Goal: Task Accomplishment & Management: Complete application form

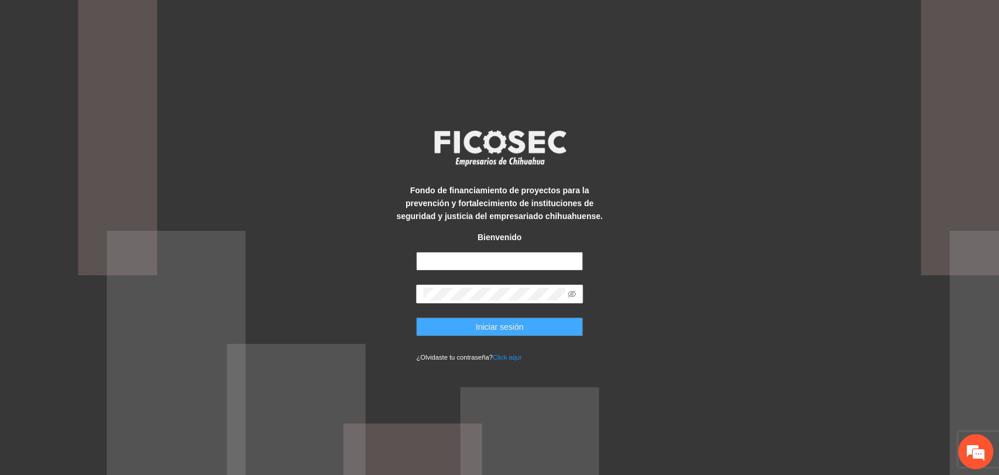
type input "**********"
click at [503, 333] on span "Iniciar sesión" at bounding box center [500, 326] width 48 height 13
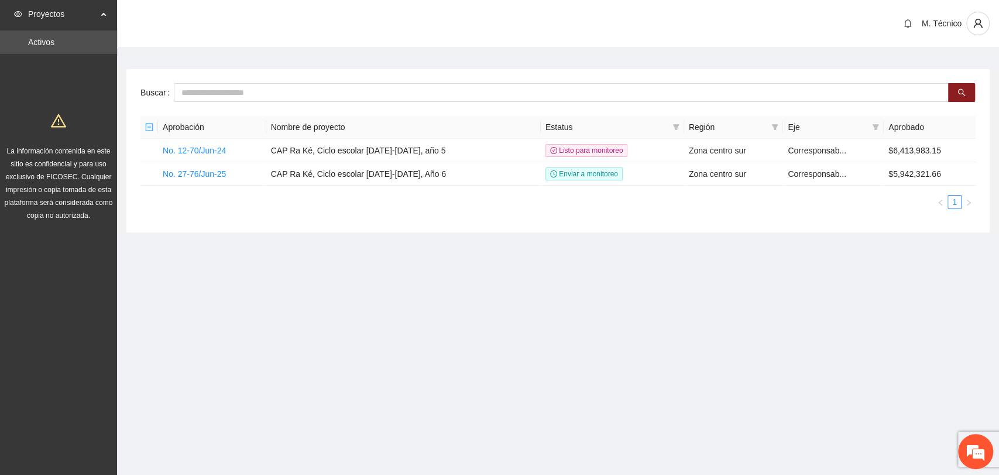
click at [244, 223] on div "Buscar Aprobación Nombre de proyecto Estatus Región Eje Aprobado No. 12-70/Jun-…" at bounding box center [558, 150] width 864 height 163
click at [211, 174] on link "No. 27-76/Jun-25" at bounding box center [194, 173] width 63 height 9
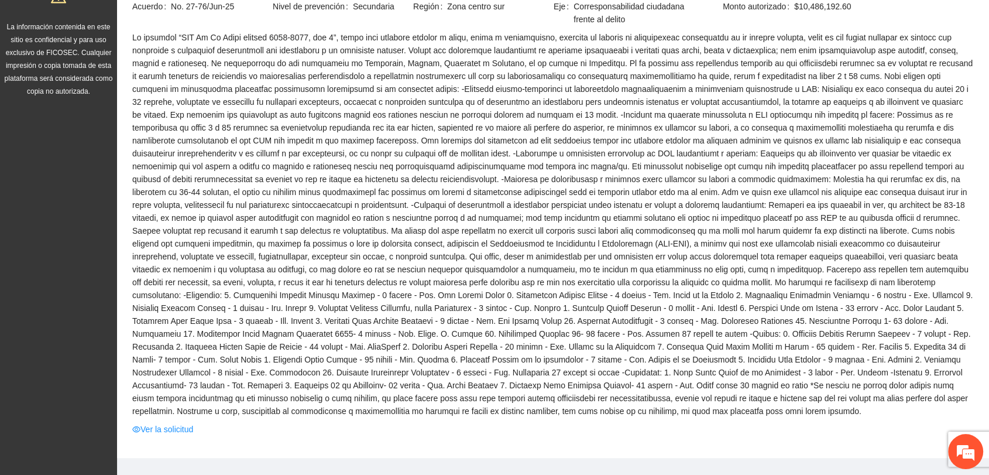
scroll to position [124, 0]
click at [169, 441] on div "Monitoreo / CAP Ra Ké, Ciclo escolar 2025-2026, Año 6 / CAP Ra Ké, Ciclo escola…" at bounding box center [553, 195] width 872 height 526
click at [173, 431] on link "Ver la solicitud" at bounding box center [162, 429] width 61 height 13
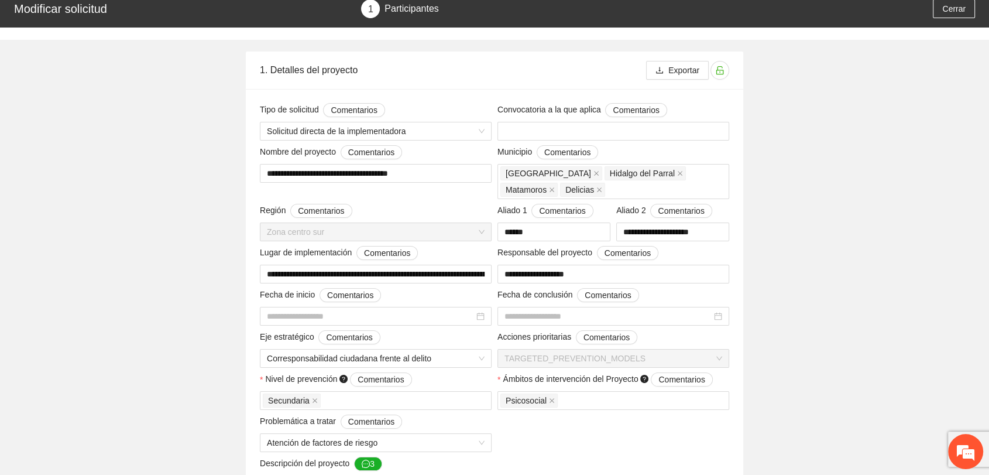
type input "**********"
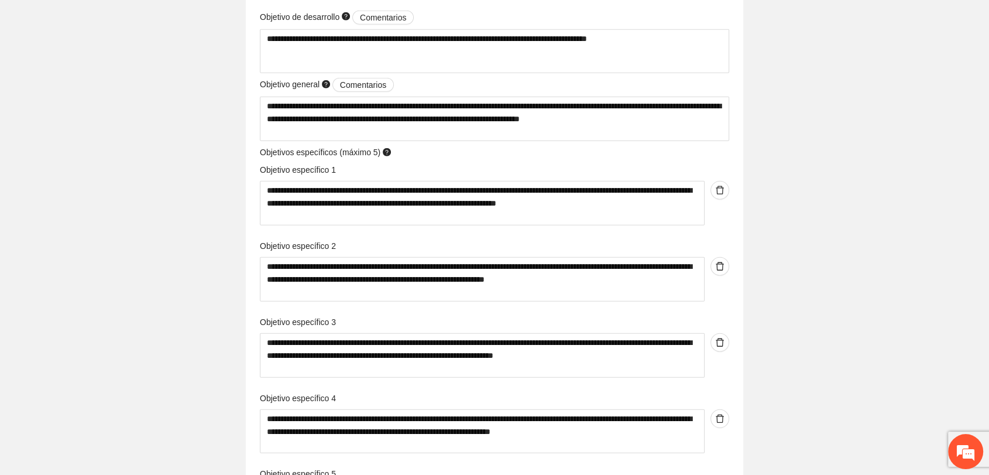
scroll to position [2992, 0]
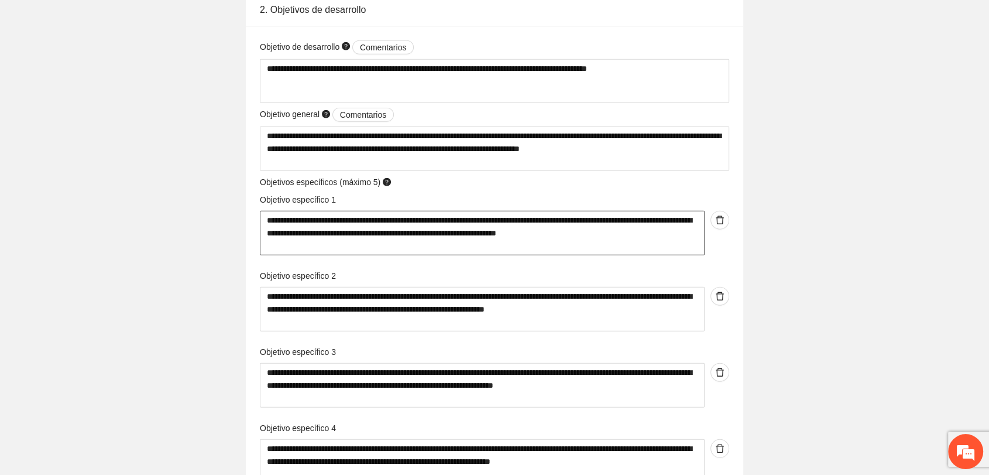
drag, startPoint x: 326, startPoint y: 248, endPoint x: 260, endPoint y: 221, distance: 70.7
click at [260, 221] on textarea "**********" at bounding box center [482, 233] width 445 height 44
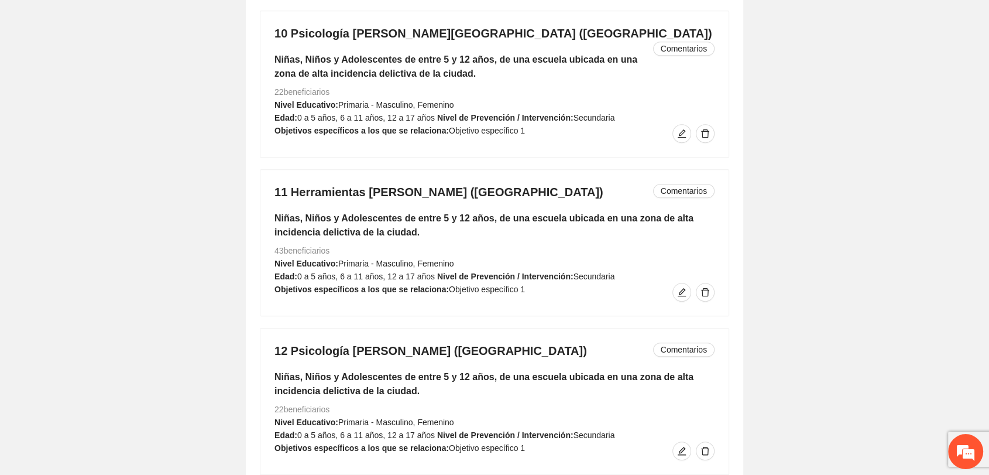
scroll to position [5095, 0]
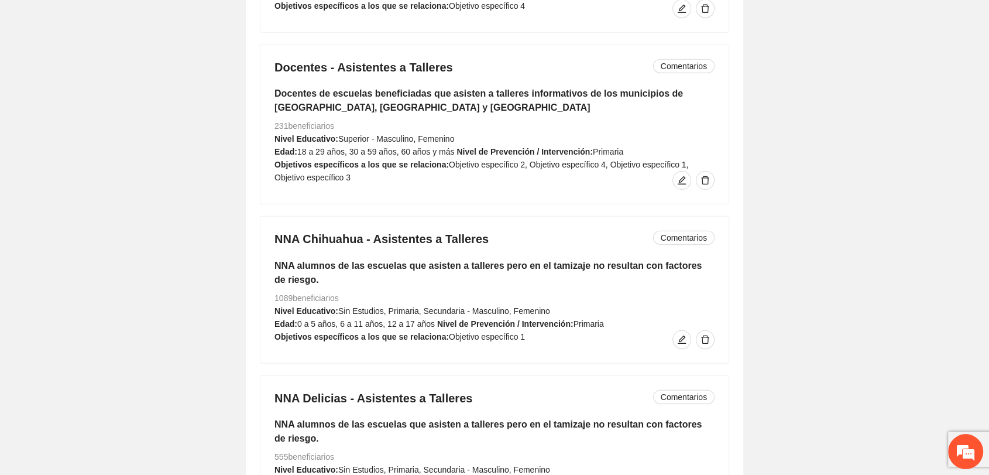
scroll to position [12138, 0]
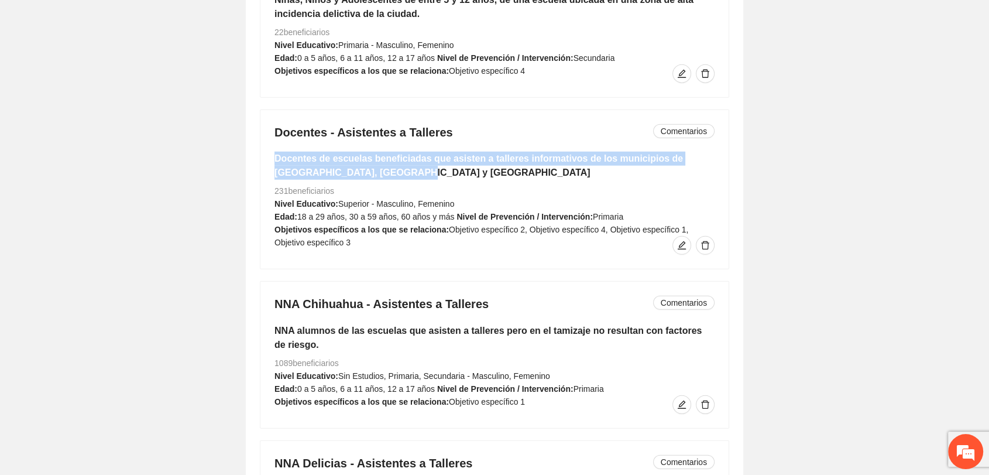
drag, startPoint x: 274, startPoint y: 133, endPoint x: 447, endPoint y: 153, distance: 173.9
click at [441, 152] on h5 "Docentes de escuelas beneficiadas que asisten a talleres informativos de los mu…" at bounding box center [495, 166] width 440 height 28
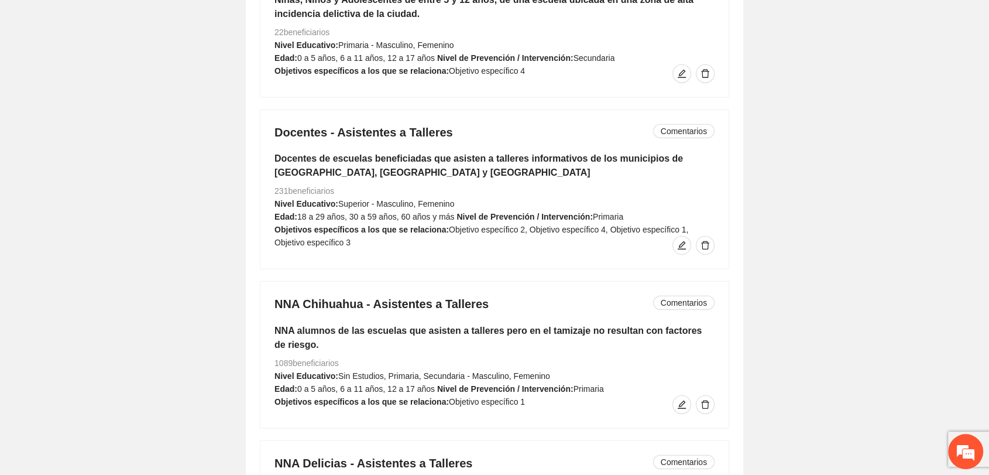
click at [570, 164] on div "Docentes - Asistentes a Talleres Comentarios Docentes de escuelas beneficiadas …" at bounding box center [495, 189] width 468 height 159
click at [478, 218] on div "Docentes - Asistentes a Talleres Comentarios Docentes de escuelas beneficiadas …" at bounding box center [495, 189] width 468 height 159
click at [487, 225] on span "Objetivo específico 2, Objetivo específico 4, Objetivo específico 1, Objetivo e…" at bounding box center [482, 236] width 414 height 22
click at [678, 241] on icon "edit" at bounding box center [681, 245] width 9 height 9
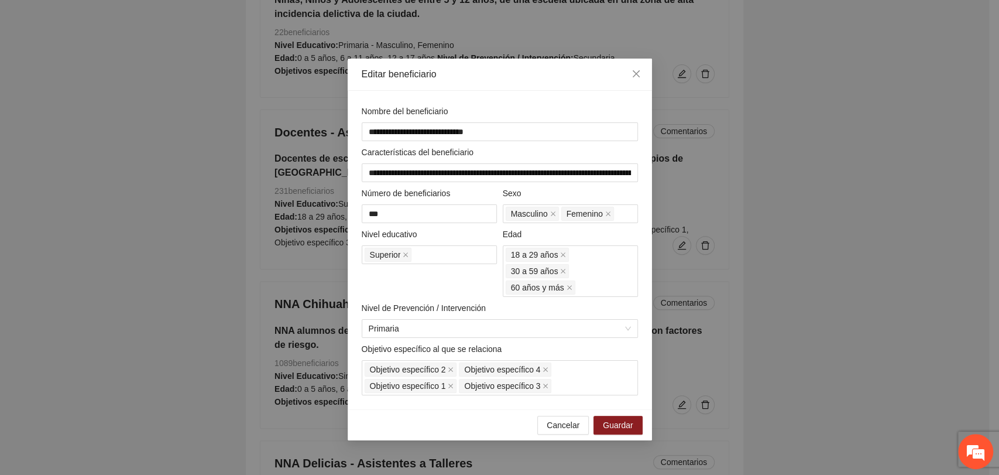
click at [315, 245] on div "**********" at bounding box center [499, 237] width 999 height 475
click at [637, 76] on icon "close" at bounding box center [636, 73] width 9 height 9
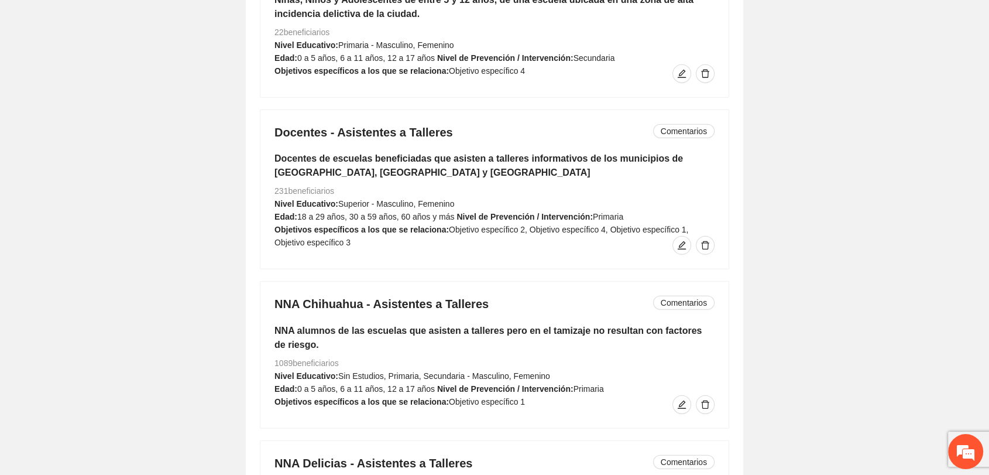
click at [427, 225] on strong "Objetivos específicos a los que se relaciona:" at bounding box center [362, 229] width 174 height 9
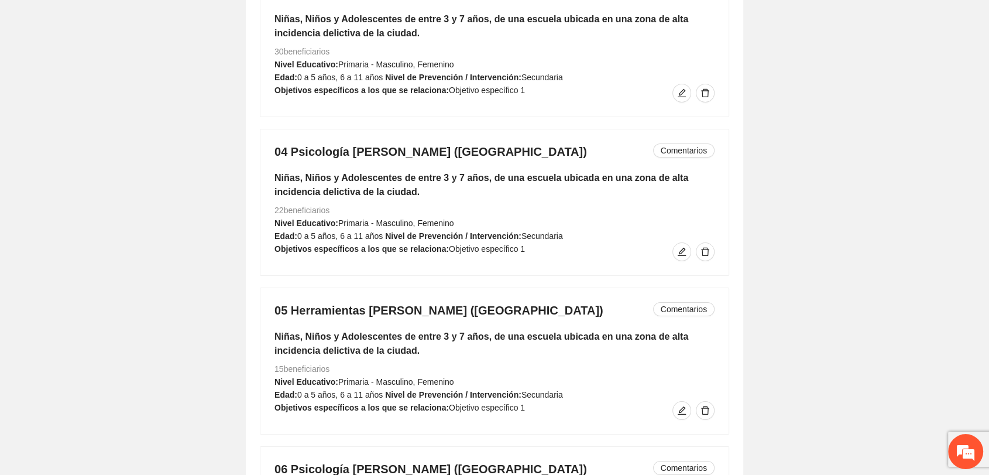
scroll to position [4176, 0]
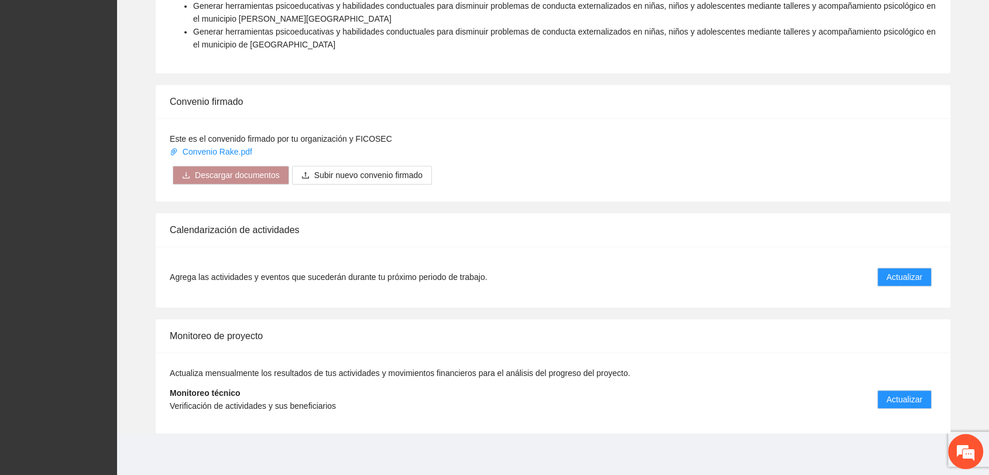
scroll to position [970, 0]
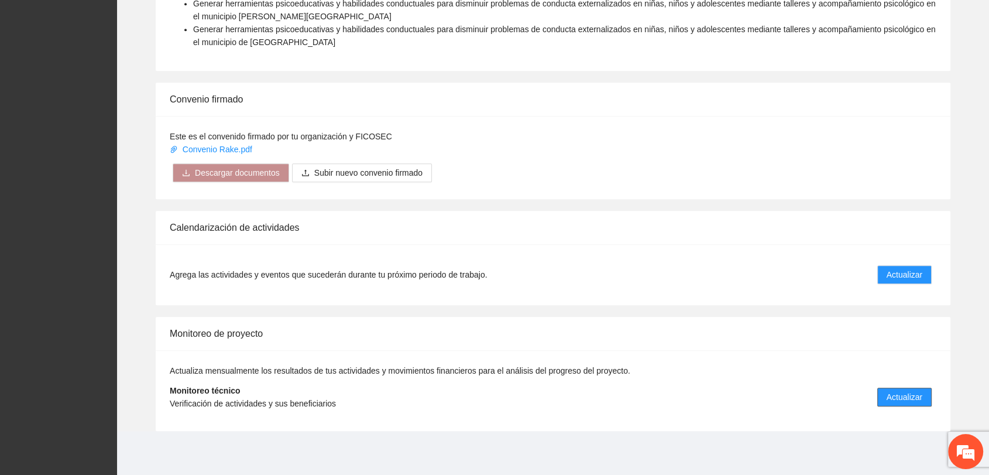
click at [899, 391] on span "Actualizar" at bounding box center [905, 397] width 36 height 13
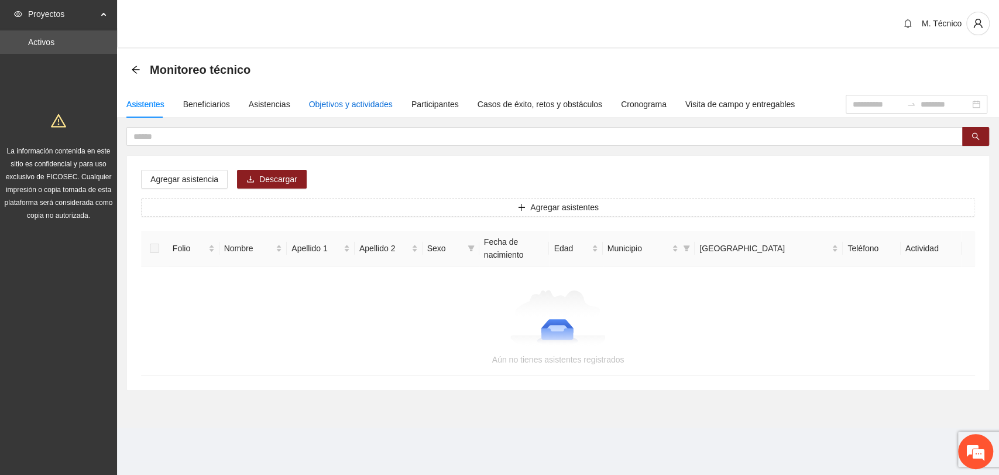
click at [352, 105] on div "Objetivos y actividades" at bounding box center [351, 104] width 84 height 13
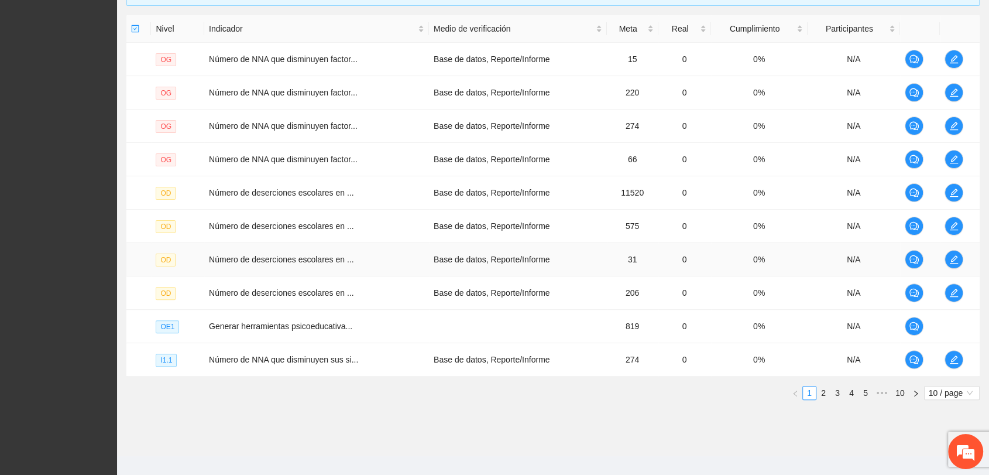
scroll to position [289, 0]
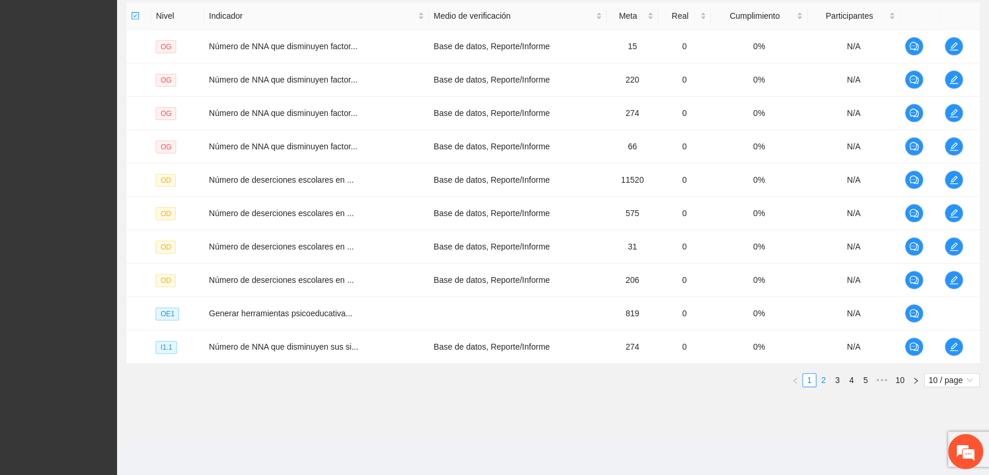
click at [825, 377] on link "2" at bounding box center [823, 380] width 13 height 13
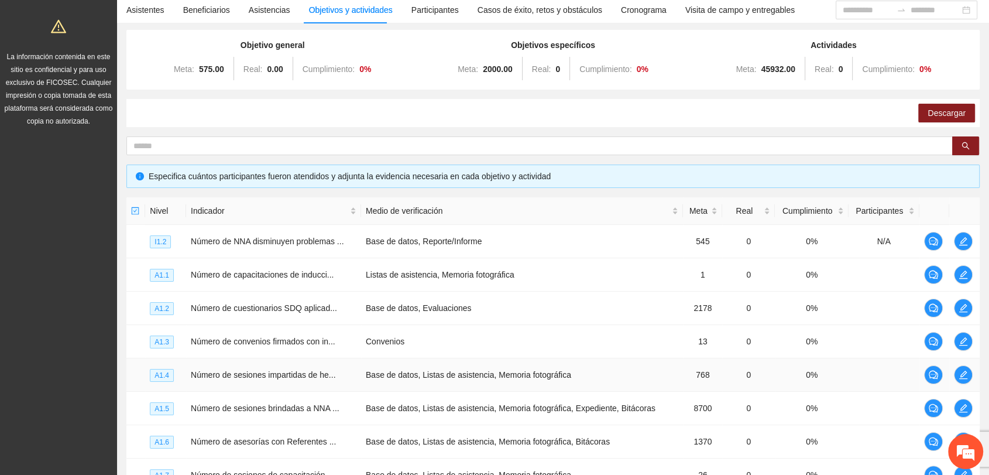
scroll to position [29, 0]
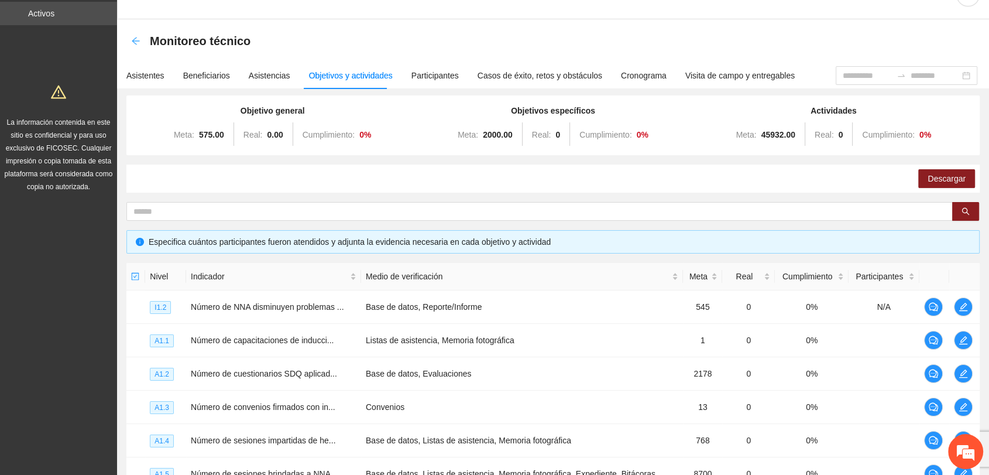
click at [135, 43] on icon "arrow-left" at bounding box center [136, 41] width 8 height 8
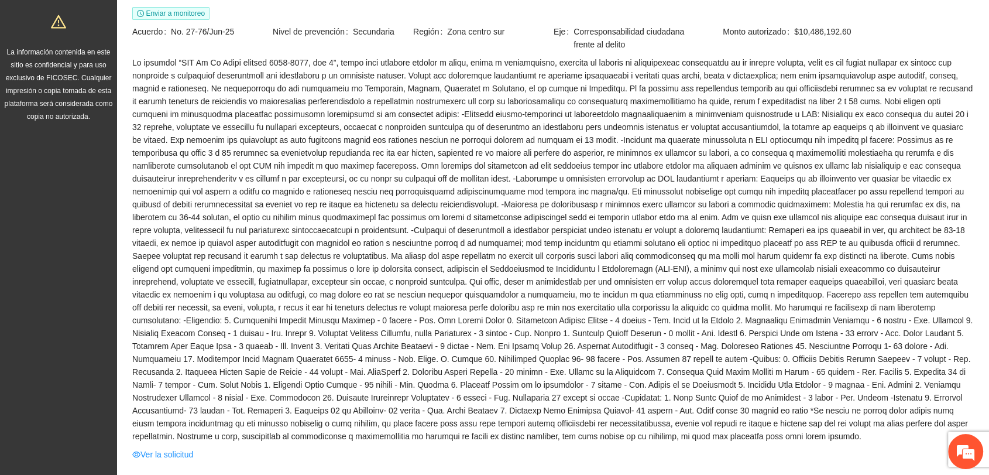
scroll to position [195, 0]
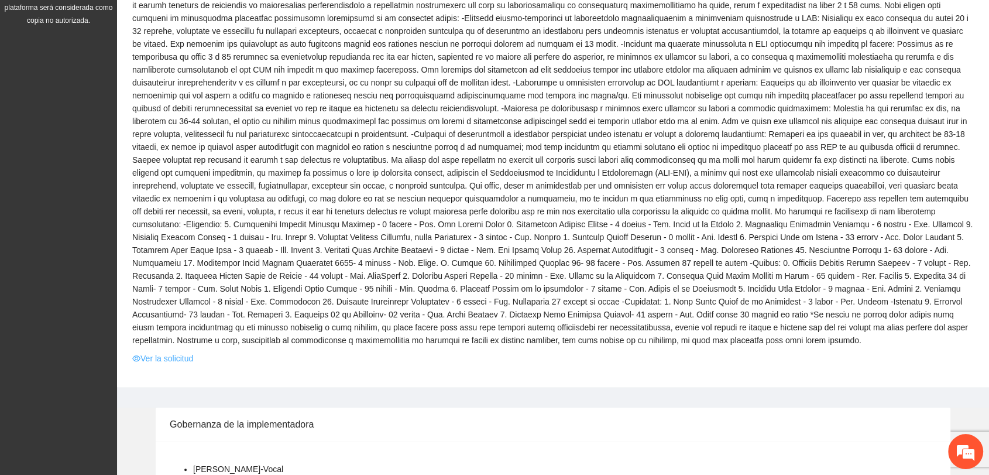
click at [178, 355] on link "Ver la solicitud" at bounding box center [162, 358] width 61 height 13
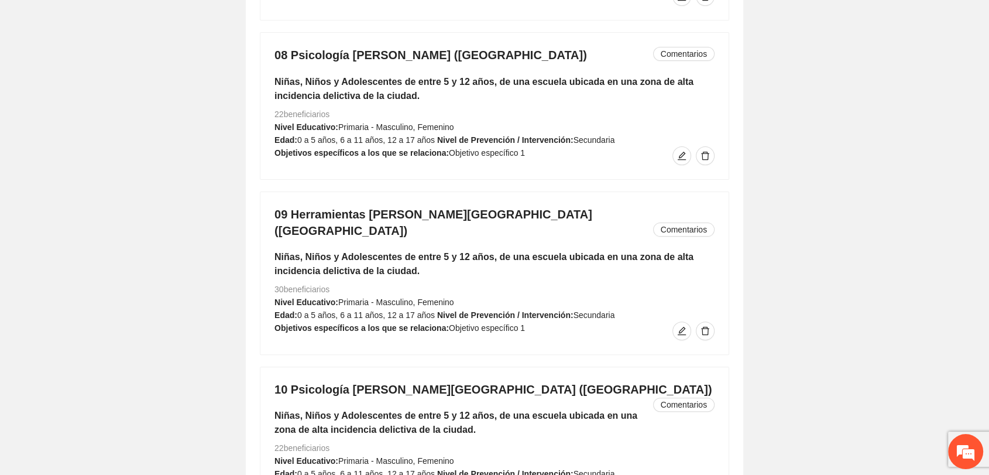
scroll to position [4449, 0]
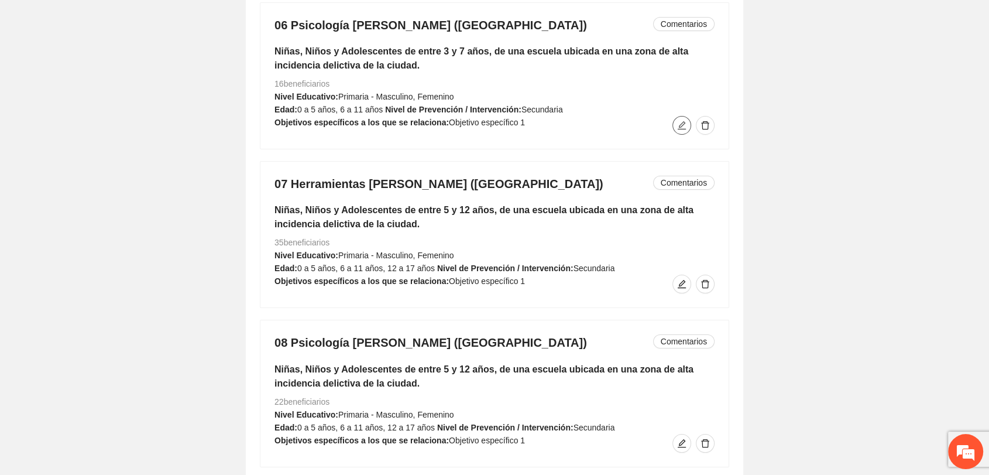
click at [679, 130] on button "button" at bounding box center [682, 125] width 19 height 19
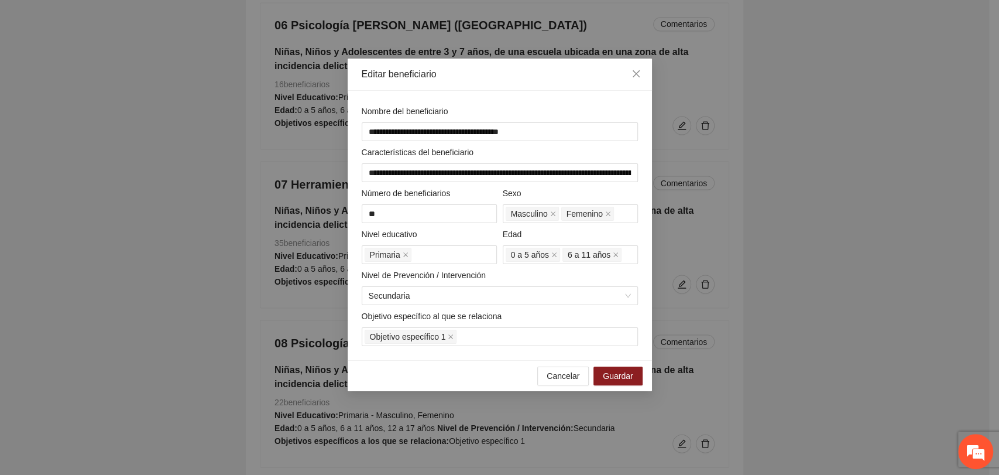
click at [144, 279] on div "**********" at bounding box center [499, 237] width 999 height 475
click at [891, 252] on div "**********" at bounding box center [499, 237] width 999 height 475
drag, startPoint x: 568, startPoint y: 372, endPoint x: 576, endPoint y: 368, distance: 8.9
click at [568, 372] on span "Cancelar" at bounding box center [563, 375] width 33 height 13
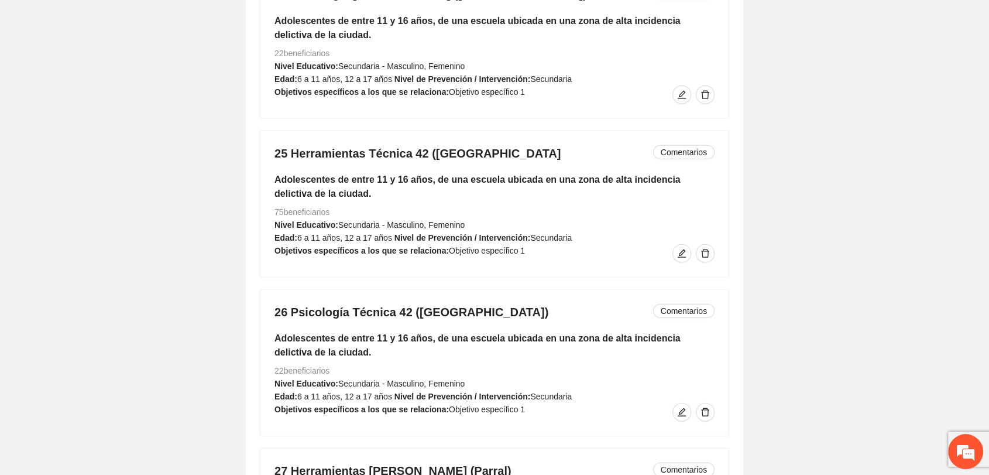
scroll to position [7371, 0]
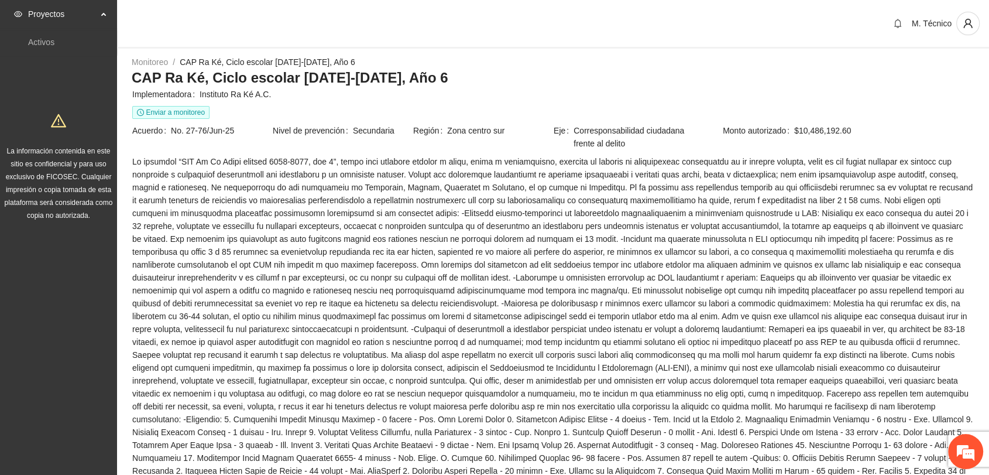
click at [292, 239] on span at bounding box center [553, 348] width 842 height 386
click at [965, 27] on icon "user" at bounding box center [968, 23] width 11 height 11
click at [922, 64] on span "Cerrar sesión" at bounding box center [937, 67] width 74 height 13
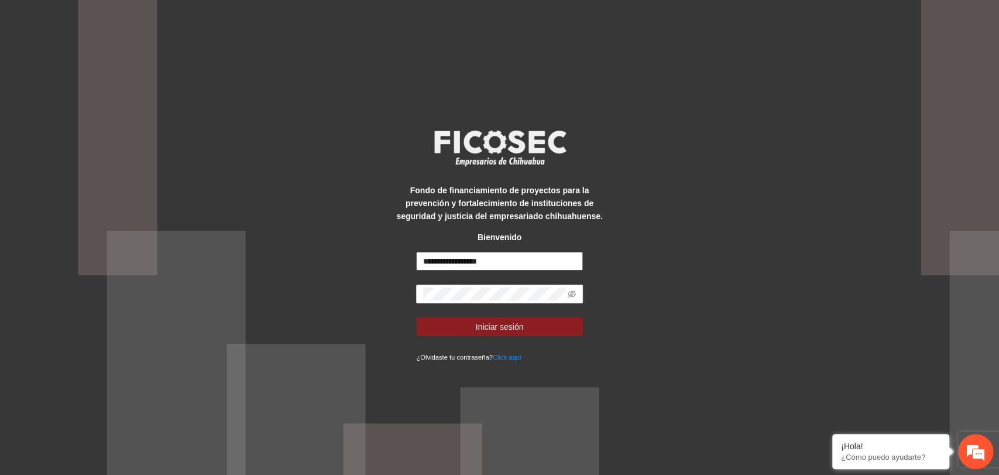
drag, startPoint x: 506, startPoint y: 263, endPoint x: 190, endPoint y: 235, distance: 317.4
click at [190, 236] on div "**********" at bounding box center [499, 237] width 999 height 475
paste input "**********"
drag, startPoint x: 454, startPoint y: 263, endPoint x: 164, endPoint y: 233, distance: 291.9
click at [165, 233] on div "**********" at bounding box center [499, 237] width 999 height 475
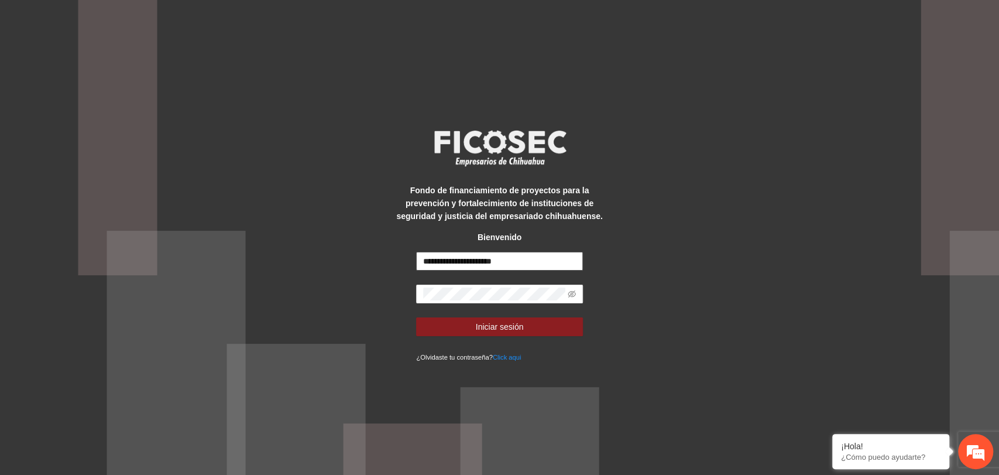
type input "**********"
click at [310, 268] on div "**********" at bounding box center [499, 237] width 999 height 475
click at [573, 293] on icon "eye-invisible" at bounding box center [572, 294] width 8 height 8
click at [655, 282] on div "**********" at bounding box center [499, 237] width 999 height 475
click at [506, 324] on span "Iniciar sesión" at bounding box center [500, 326] width 48 height 13
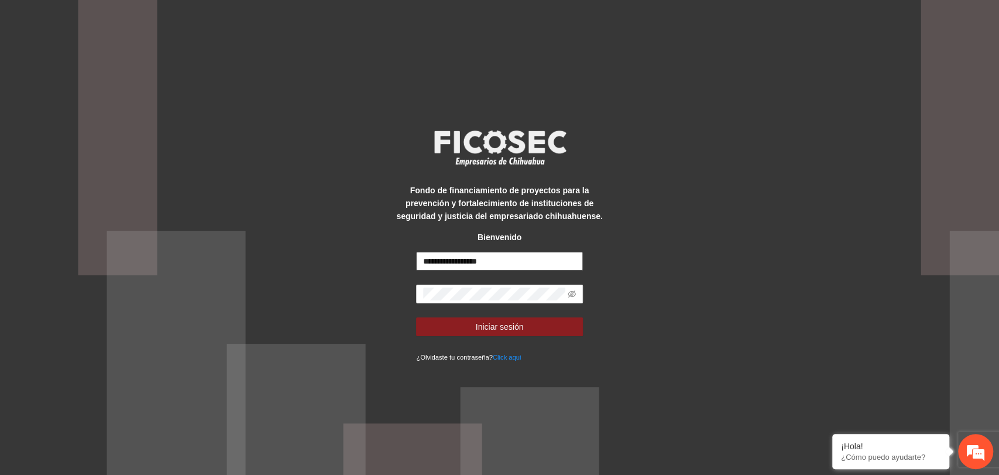
drag, startPoint x: 498, startPoint y: 262, endPoint x: 240, endPoint y: 226, distance: 260.1
click at [225, 232] on div "**********" at bounding box center [499, 237] width 999 height 475
paste input "*****"
type input "**********"
click at [253, 260] on div "**********" at bounding box center [499, 237] width 999 height 475
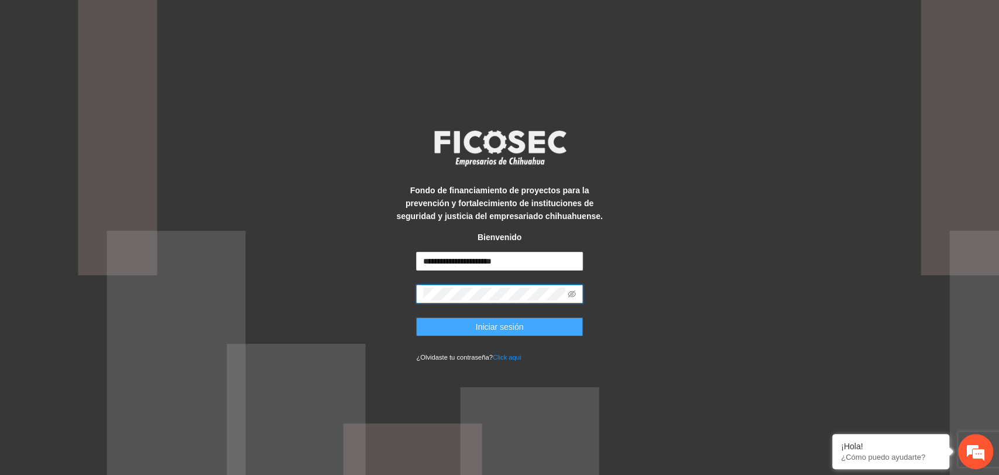
click at [428, 324] on button "Iniciar sesión" at bounding box center [499, 326] width 167 height 19
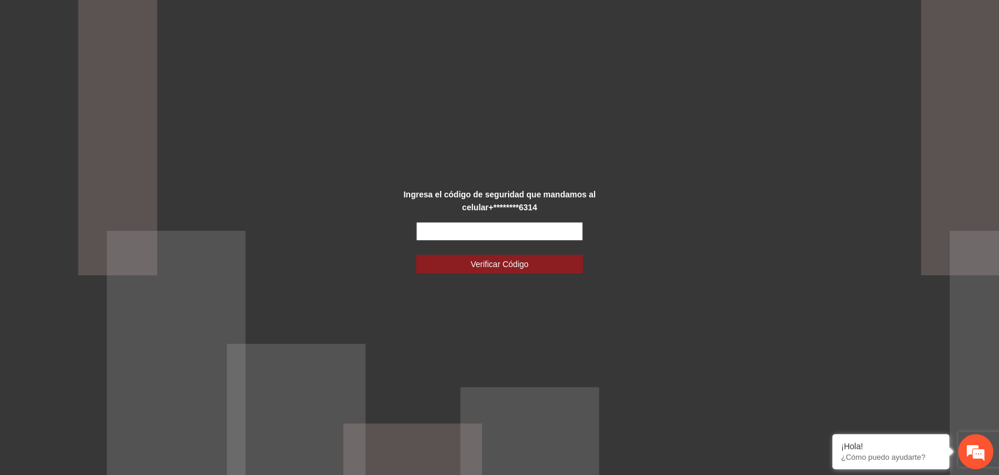
click at [426, 239] on input "text" at bounding box center [499, 231] width 167 height 19
type input "******"
click at [416, 255] on button "Verificar Código" at bounding box center [499, 264] width 167 height 19
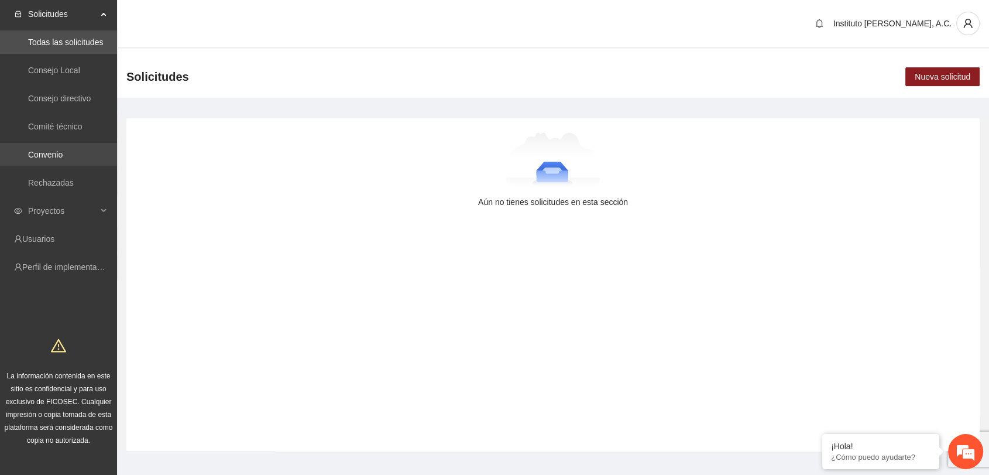
click at [63, 156] on link "Convenio" at bounding box center [45, 154] width 35 height 9
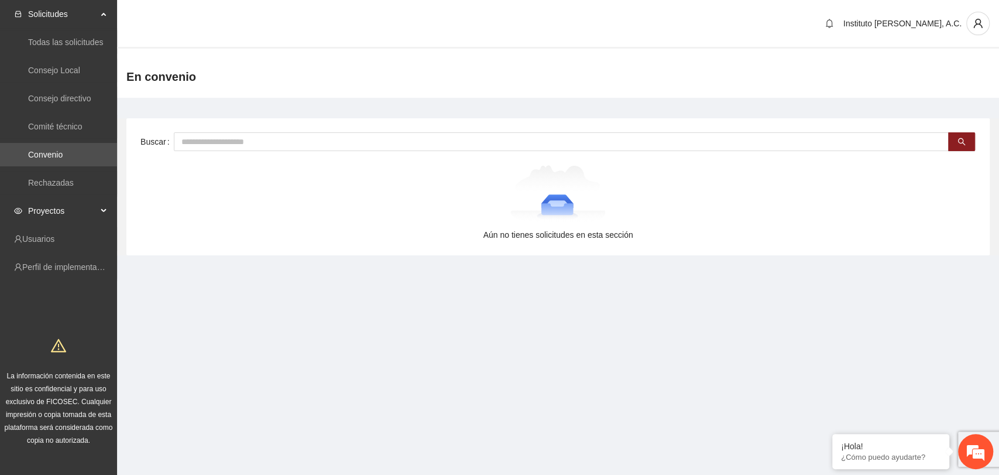
click at [59, 207] on span "Proyectos" at bounding box center [62, 210] width 69 height 23
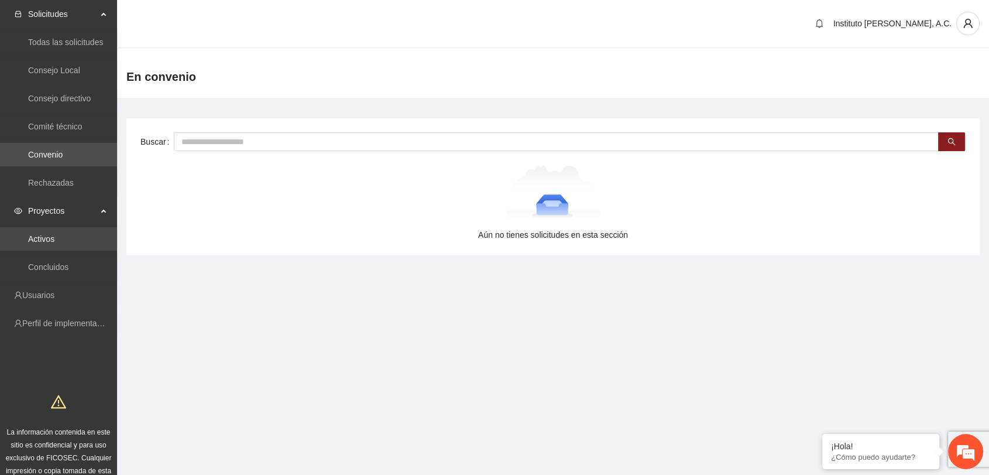
click at [54, 241] on link "Activos" at bounding box center [41, 238] width 26 height 9
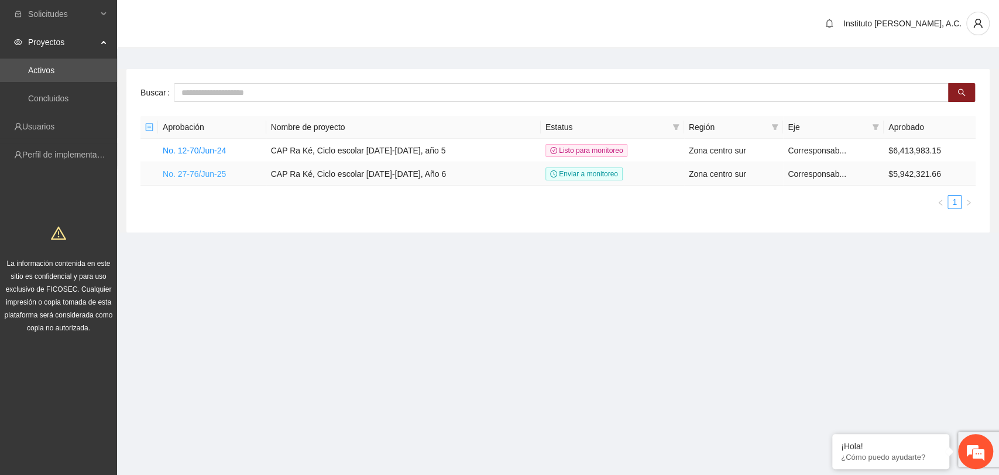
click at [204, 172] on link "No. 27-76/Jun-25" at bounding box center [194, 173] width 63 height 9
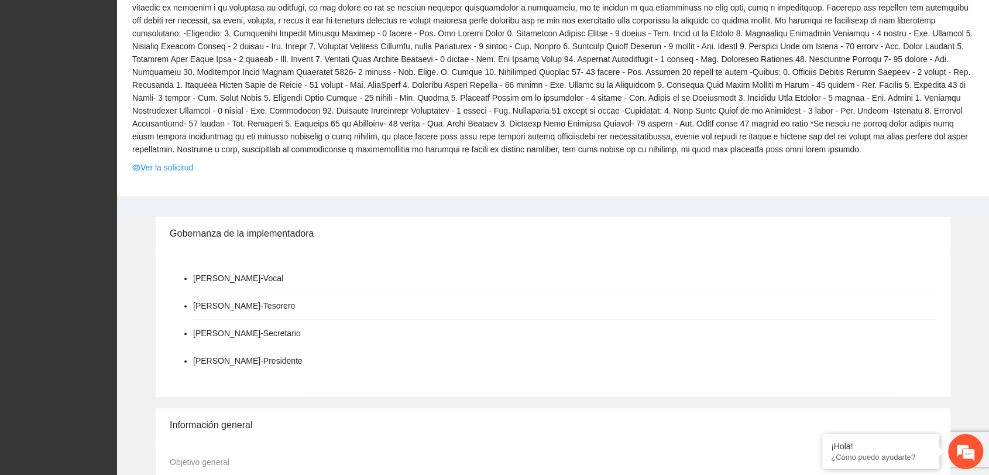
scroll to position [330, 0]
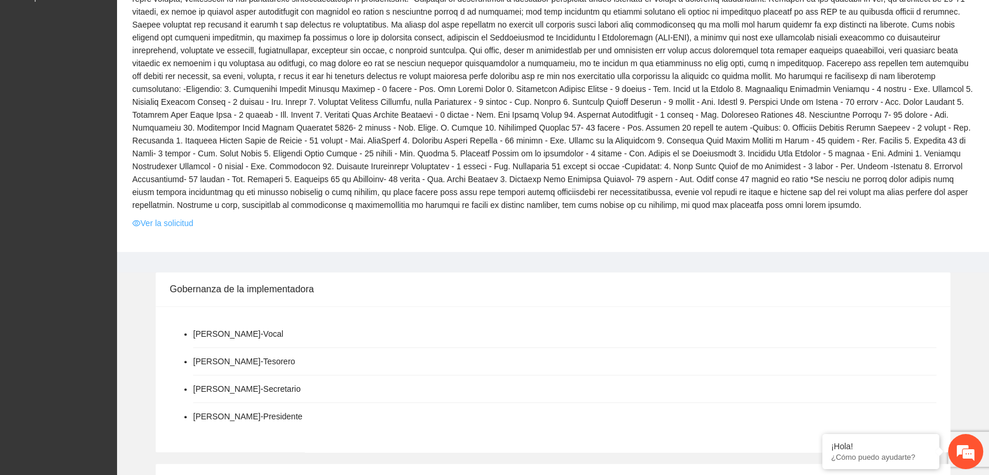
click at [181, 222] on link "Ver la solicitud" at bounding box center [162, 223] width 61 height 13
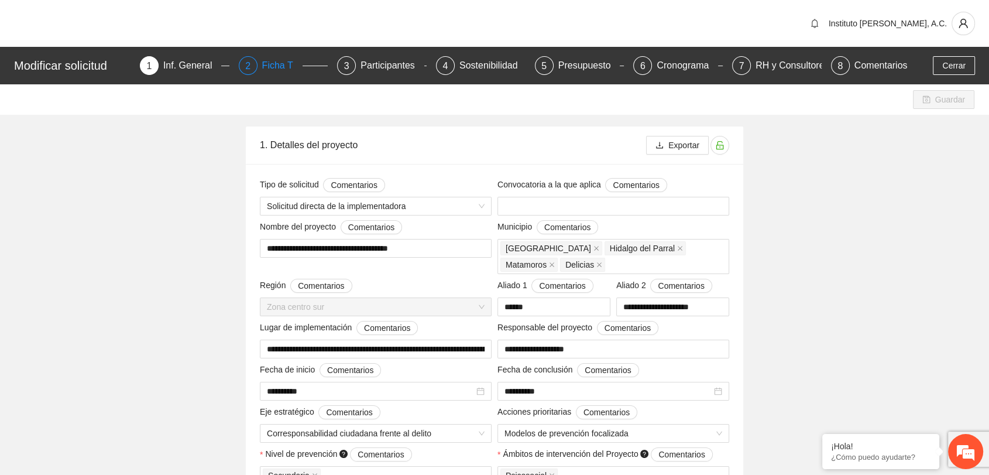
click at [286, 60] on div "Ficha T" at bounding box center [282, 65] width 40 height 19
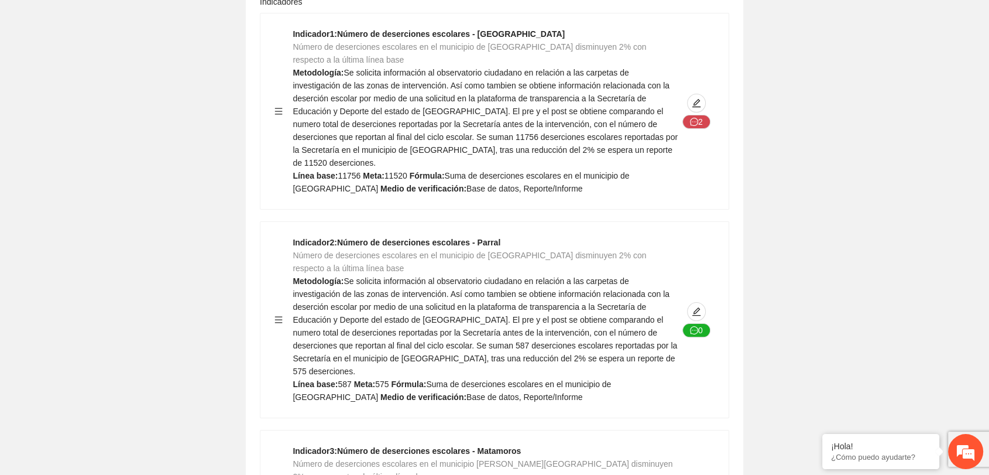
scroll to position [220, 0]
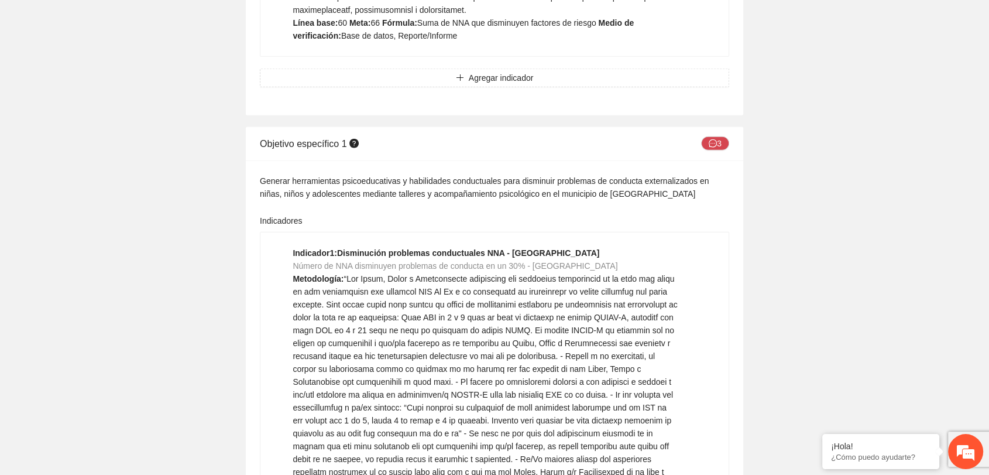
scroll to position [3027, 0]
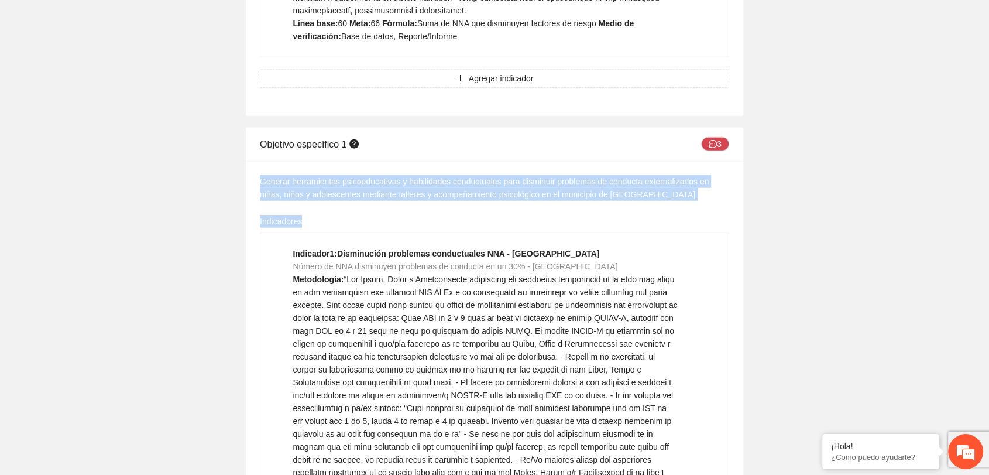
drag, startPoint x: 264, startPoint y: 73, endPoint x: 435, endPoint y: 65, distance: 171.2
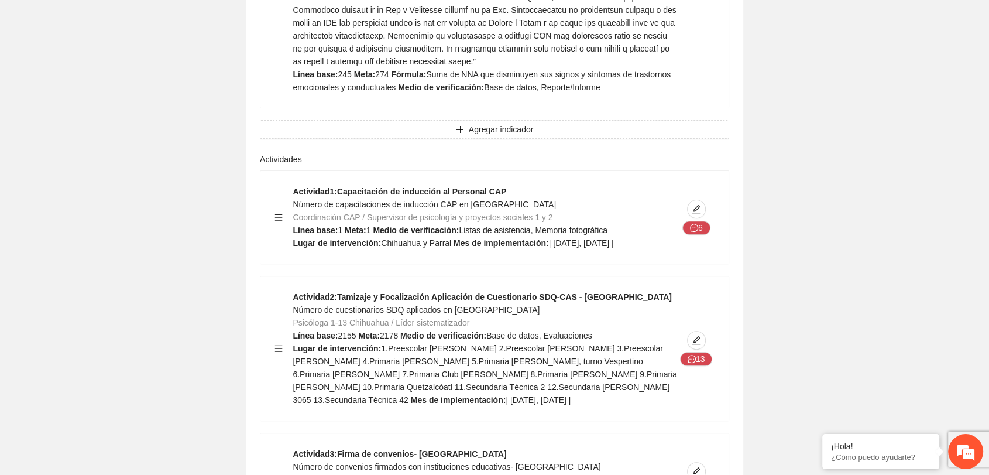
scroll to position [4784, 0]
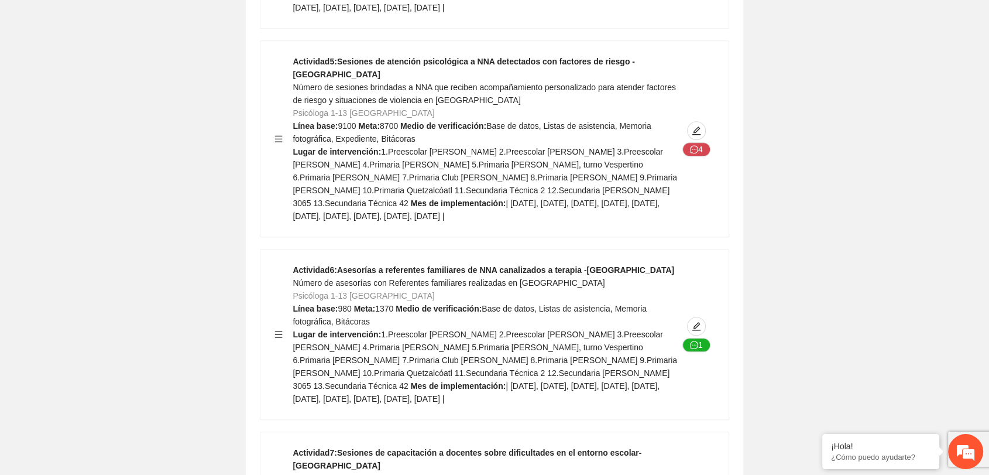
scroll to position [5564, 0]
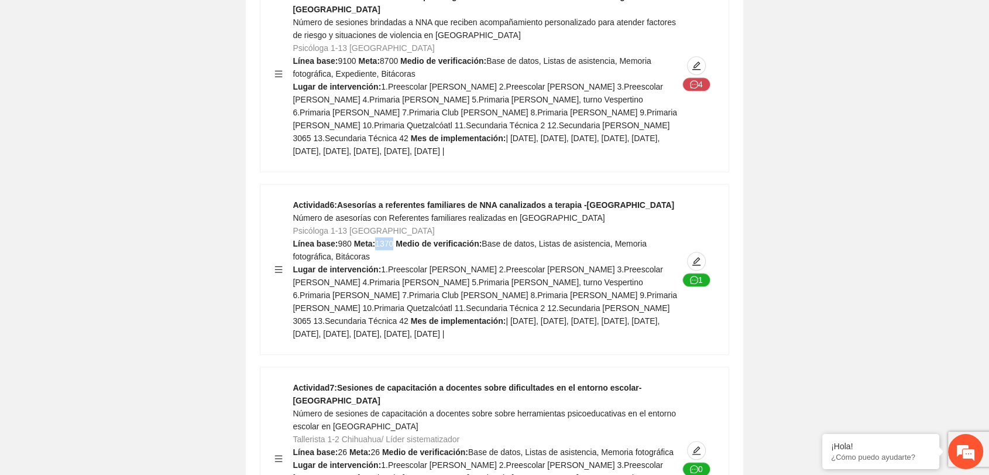
drag, startPoint x: 376, startPoint y: 93, endPoint x: 392, endPoint y: 95, distance: 16.0
click at [392, 239] on span "1370" at bounding box center [384, 243] width 18 height 9
copy span "1370"
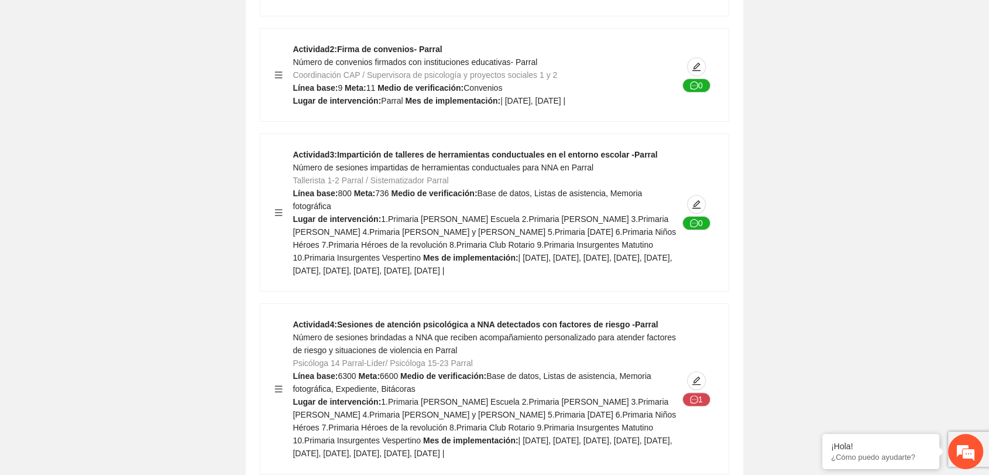
scroll to position [9089, 0]
drag, startPoint x: 379, startPoint y: 358, endPoint x: 394, endPoint y: 358, distance: 14.6
copy div "1100"
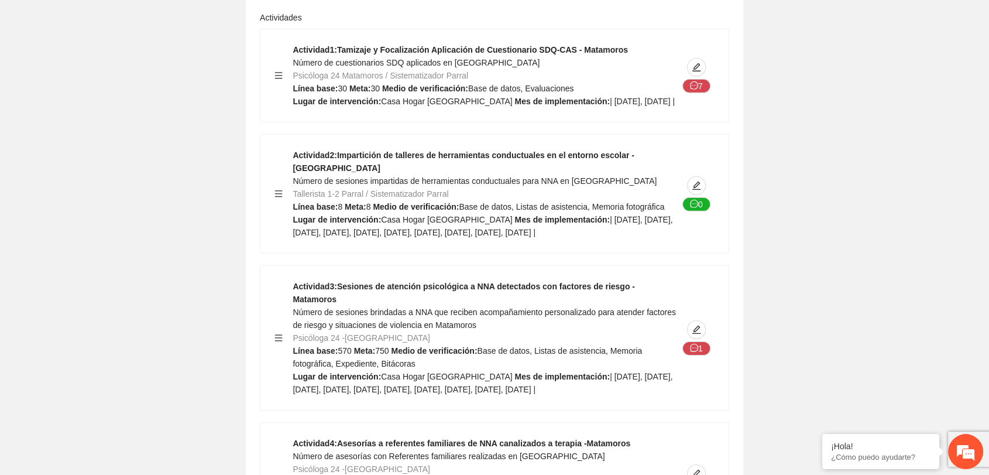
scroll to position [12503, 0]
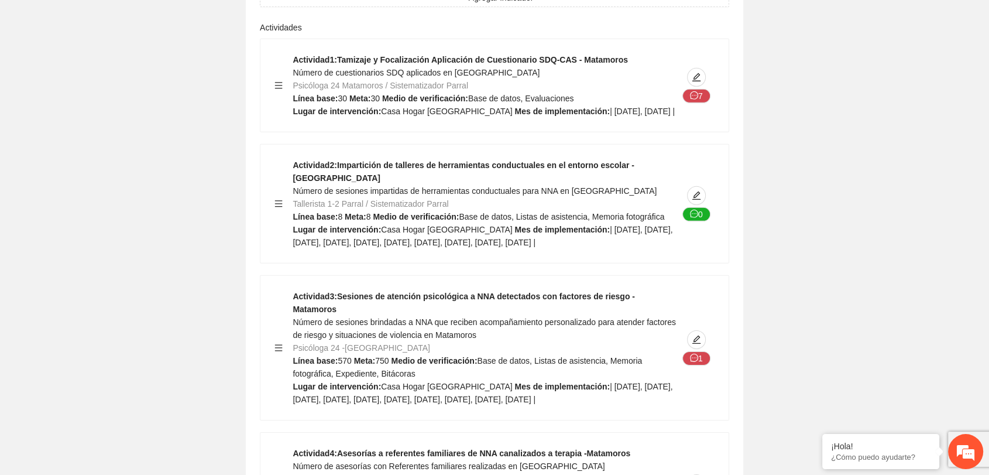
drag, startPoint x: 371, startPoint y: 288, endPoint x: 379, endPoint y: 288, distance: 8.2
copy span "80"
drag, startPoint x: 371, startPoint y: 287, endPoint x: 379, endPoint y: 287, distance: 8.2
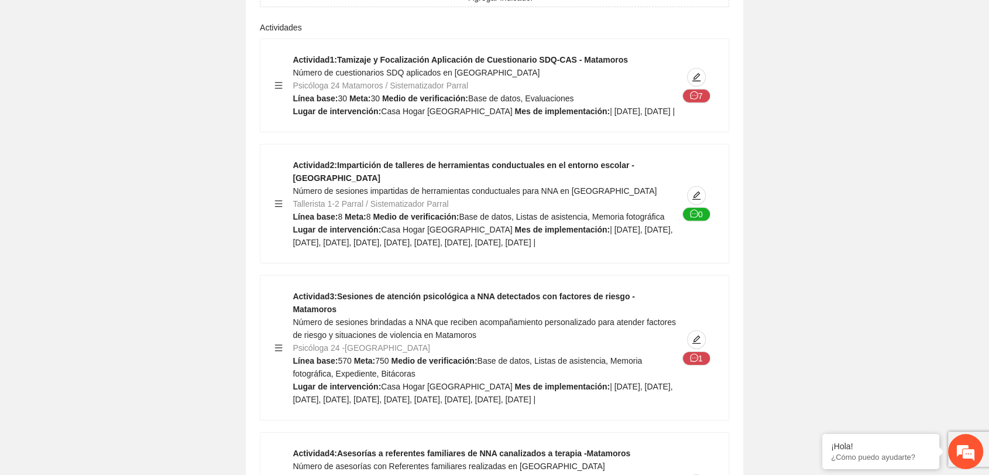
copy span "80"
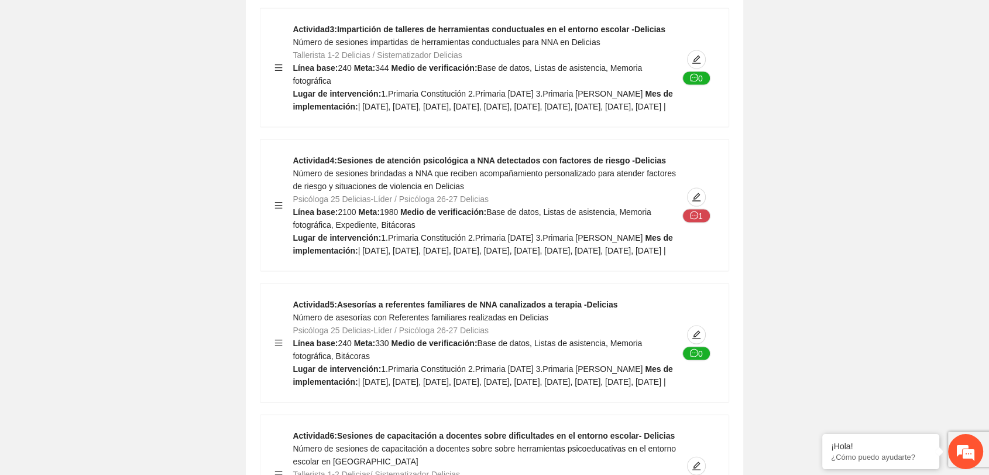
scroll to position [15742, 0]
drag, startPoint x: 375, startPoint y: 174, endPoint x: 388, endPoint y: 173, distance: 12.9
copy span "330"
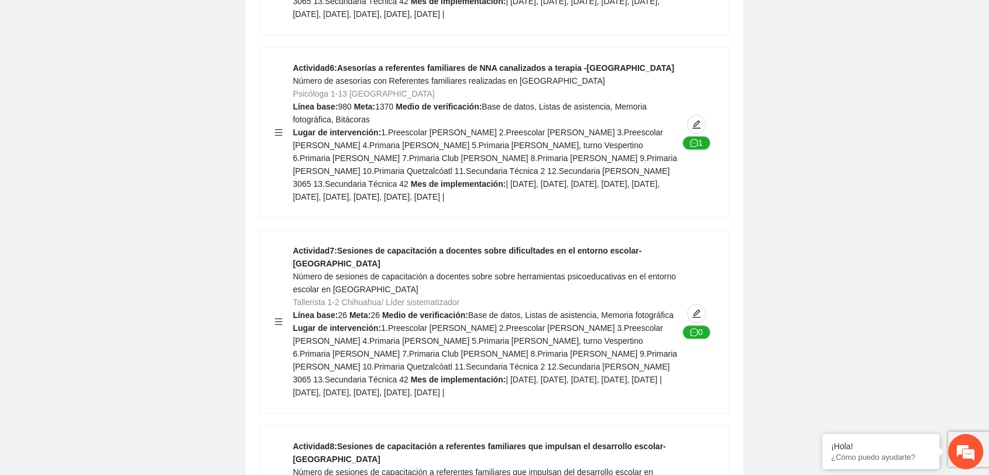
scroll to position [5696, 0]
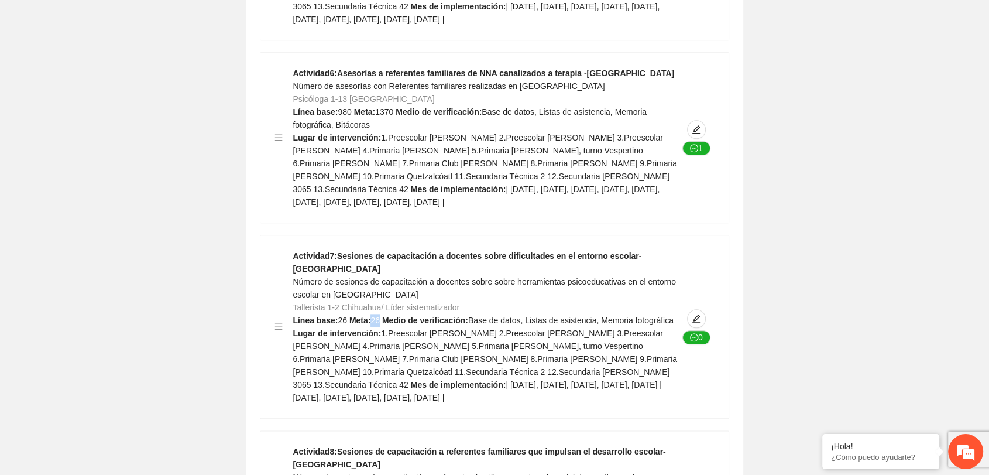
drag, startPoint x: 370, startPoint y: 159, endPoint x: 378, endPoint y: 159, distance: 8.2
click at [378, 316] on span "26" at bounding box center [375, 320] width 9 height 9
copy span "26"
drag, startPoint x: 474, startPoint y: 106, endPoint x: 621, endPoint y: 105, distance: 147.0
click at [621, 251] on strong "Actividad 7 : Sesiones de capacitación a docentes sobre dificultades en el ento…" at bounding box center [467, 262] width 349 height 22
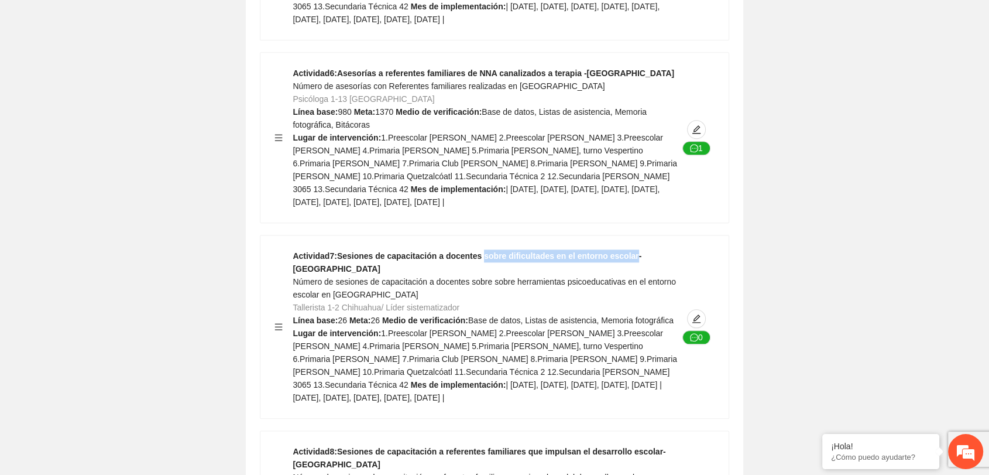
copy strong "sobre dificultades en el entorno escolar"
click at [423, 277] on span "Número de sesiones de capacitación a docentes sobre sobre herramientas psicoedu…" at bounding box center [484, 288] width 383 height 22
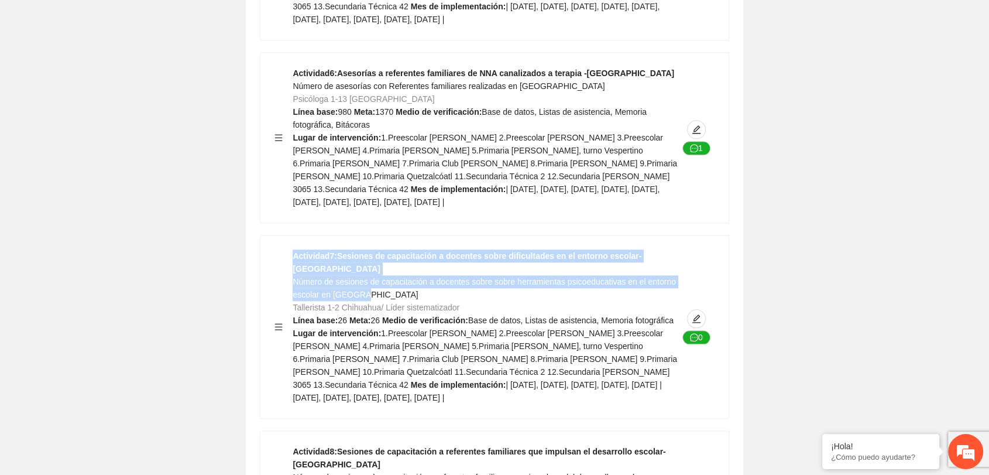
drag, startPoint x: 291, startPoint y: 117, endPoint x: 369, endPoint y: 131, distance: 79.7
click at [369, 249] on div "Actividad 7 : Sesiones de capacitación a docentes sobre dificultades en el ento…" at bounding box center [495, 326] width 440 height 155
click at [417, 249] on div "Actividad 7 : Sesiones de capacitación a docentes sobre dificultades en el ento…" at bounding box center [485, 326] width 385 height 155
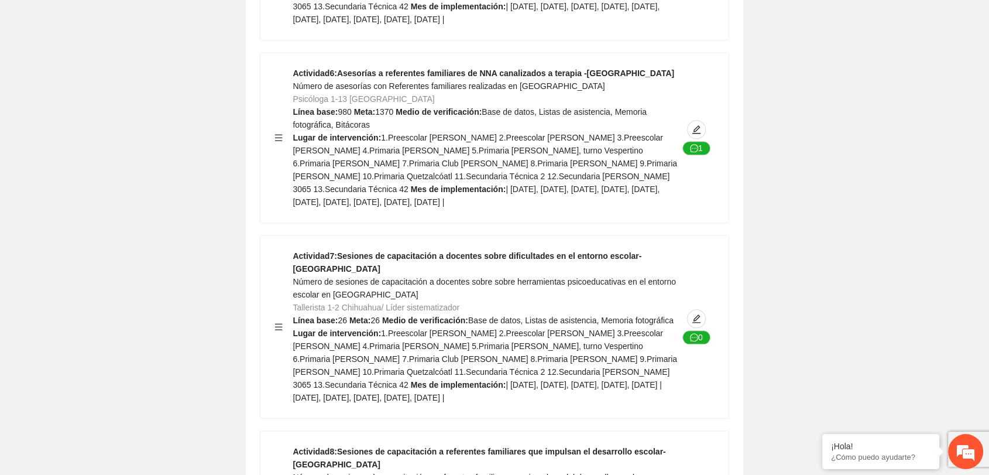
click at [378, 328] on span "1.Preescolar [PERSON_NAME] 2.Preescolar [PERSON_NAME] 3.Preescolar [PERSON_NAME…" at bounding box center [485, 358] width 385 height 61
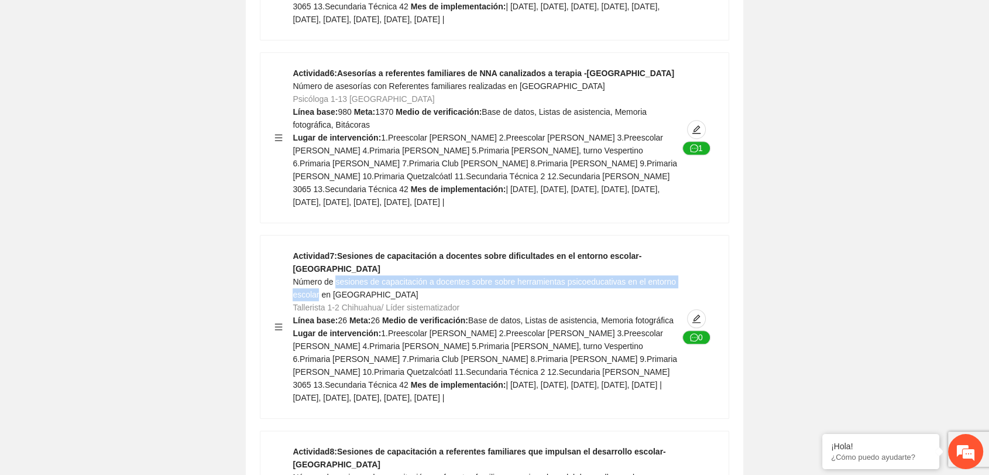
drag, startPoint x: 336, startPoint y: 119, endPoint x: 318, endPoint y: 128, distance: 19.6
click at [318, 277] on span "Número de sesiones de capacitación a docentes sobre sobre herramientas psicoedu…" at bounding box center [484, 288] width 383 height 22
copy span "sesiones de capacitación a docentes sobre sobre herramientas psicoeducativas en…"
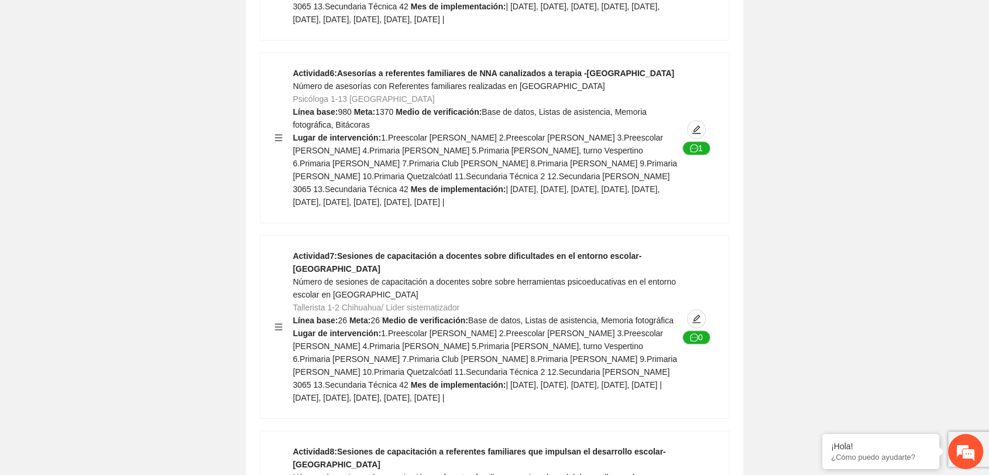
click at [351, 316] on strong "Meta:" at bounding box center [361, 320] width 22 height 9
drag, startPoint x: 370, startPoint y: 157, endPoint x: 378, endPoint y: 158, distance: 8.2
click at [378, 316] on span "26" at bounding box center [375, 320] width 9 height 9
copy span "26"
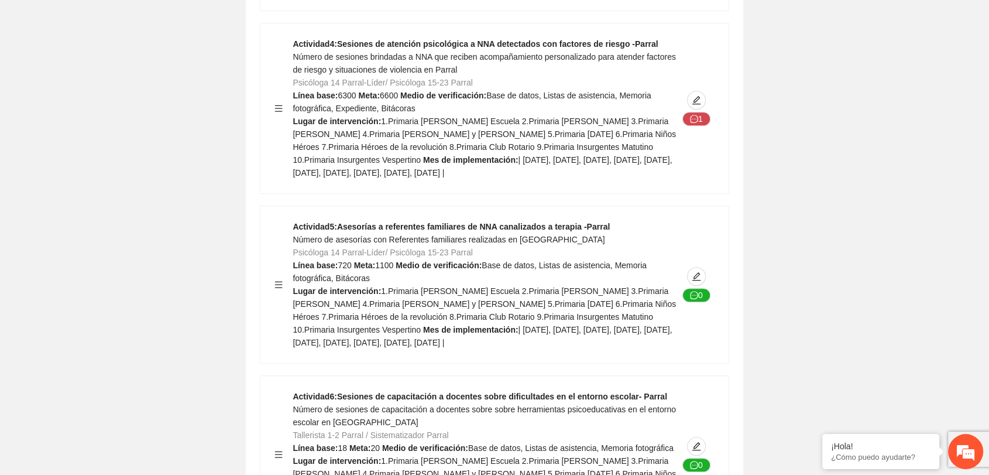
scroll to position [9400, 0]
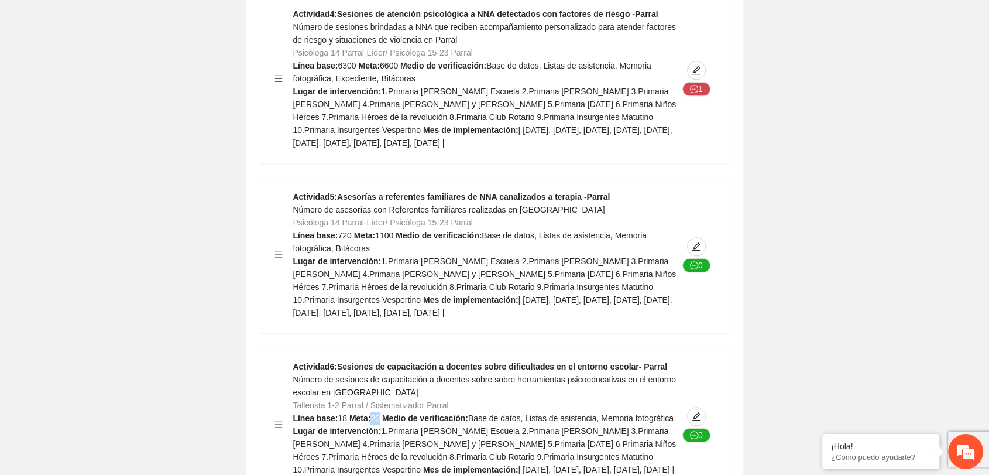
drag, startPoint x: 371, startPoint y: 229, endPoint x: 379, endPoint y: 229, distance: 8.8
copy div "20"
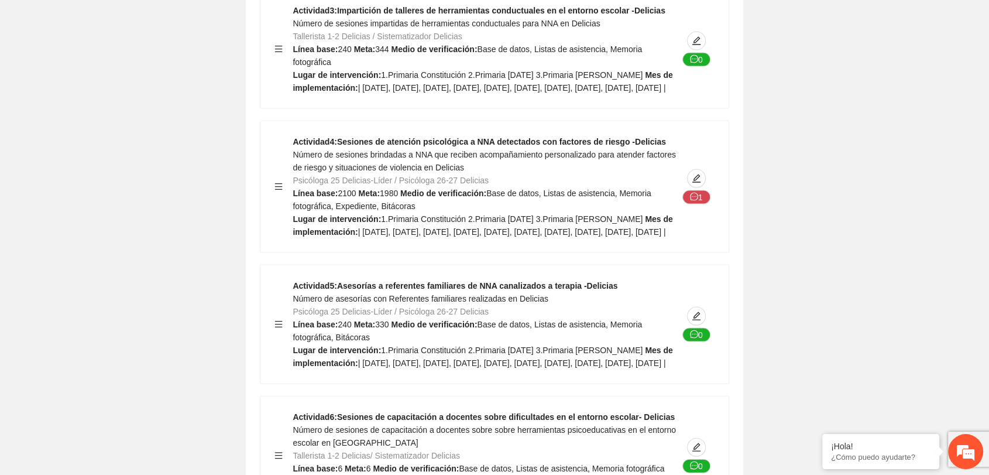
scroll to position [15759, 0]
drag, startPoint x: 475, startPoint y: 261, endPoint x: 621, endPoint y: 266, distance: 145.9
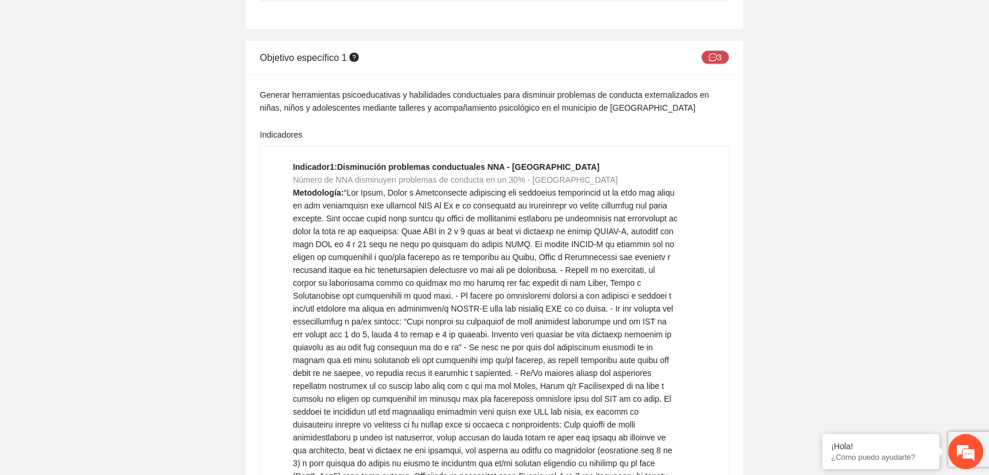
scroll to position [3122, 0]
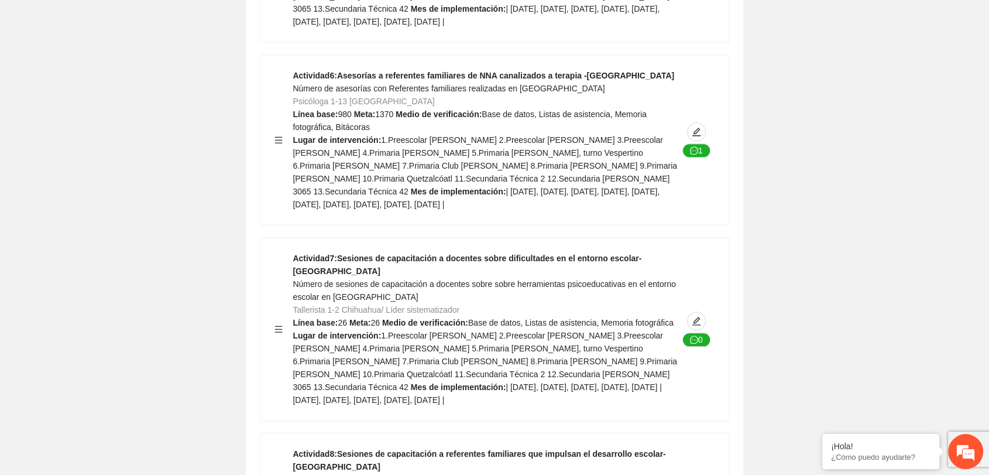
scroll to position [5724, 0]
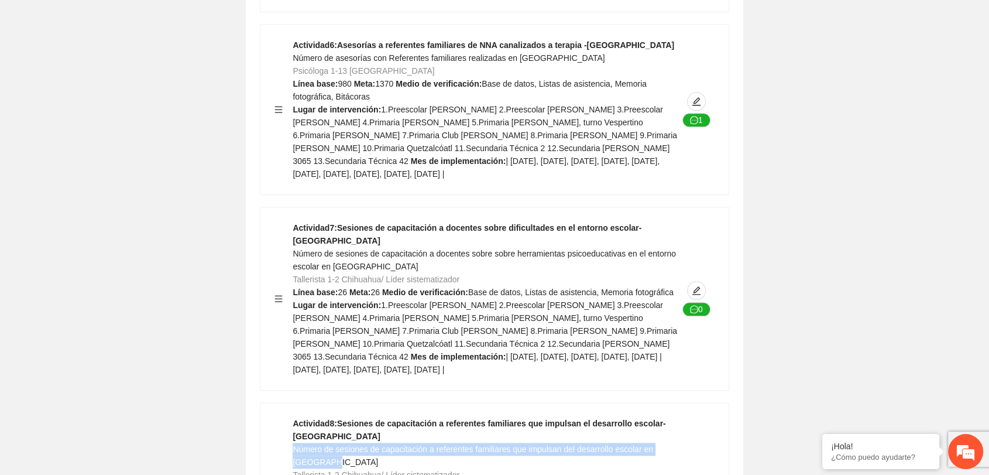
drag, startPoint x: 293, startPoint y: 286, endPoint x: 340, endPoint y: 300, distance: 49.1
drag, startPoint x: 511, startPoint y: 287, endPoint x: 636, endPoint y: 288, distance: 125.9
click at [636, 444] on span "Número de sesiones de capacitación a referentes familiares que impulsan del des…" at bounding box center [473, 455] width 361 height 22
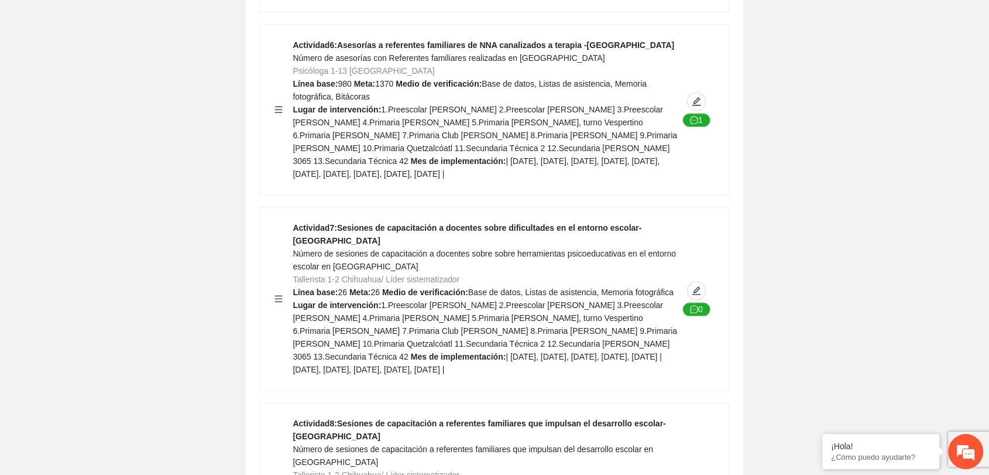
drag, startPoint x: 370, startPoint y: 127, endPoint x: 379, endPoint y: 128, distance: 9.4
click at [379, 221] on div "Actividad 7 : Sesiones de capacitación a docentes sobre dificultades en el ento…" at bounding box center [485, 298] width 385 height 155
click at [482, 352] on span "| [DATE], [DATE], [DATE], [DATE], [DATE] | [DATE], [DATE], [DATE], [DATE], [DAT…" at bounding box center [477, 363] width 369 height 22
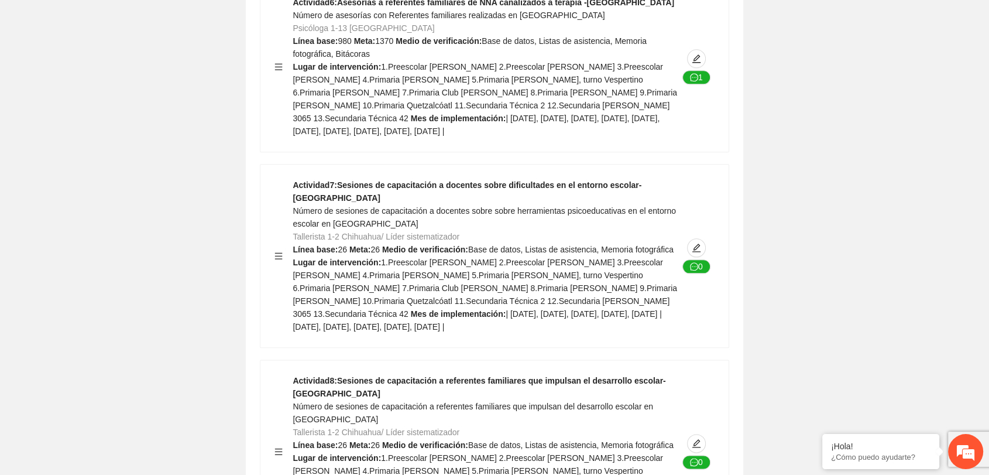
scroll to position [5789, 0]
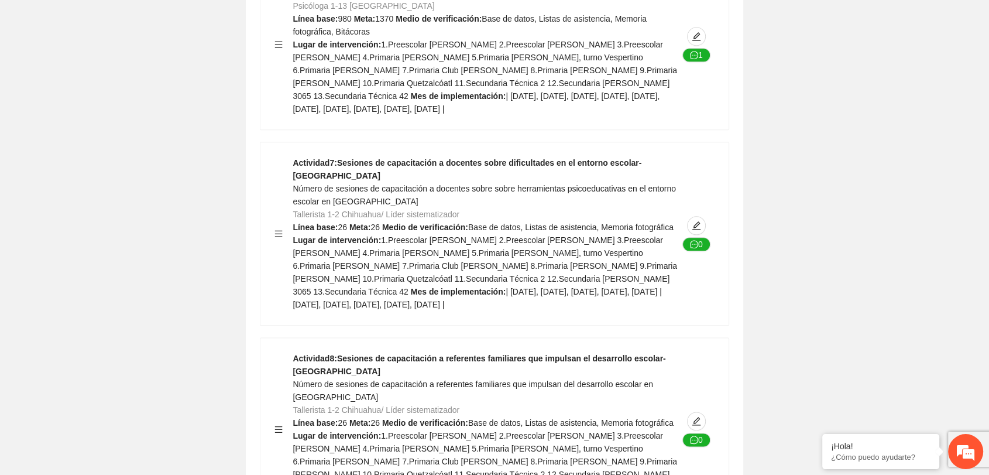
click at [447, 418] on strong "Medio de verificación:" at bounding box center [425, 422] width 86 height 9
drag, startPoint x: 370, startPoint y: 259, endPoint x: 379, endPoint y: 262, distance: 9.8
click at [379, 352] on div "Actividad 8 : Sesiones de capacitación a referentes familiares que impulsan el …" at bounding box center [485, 429] width 385 height 155
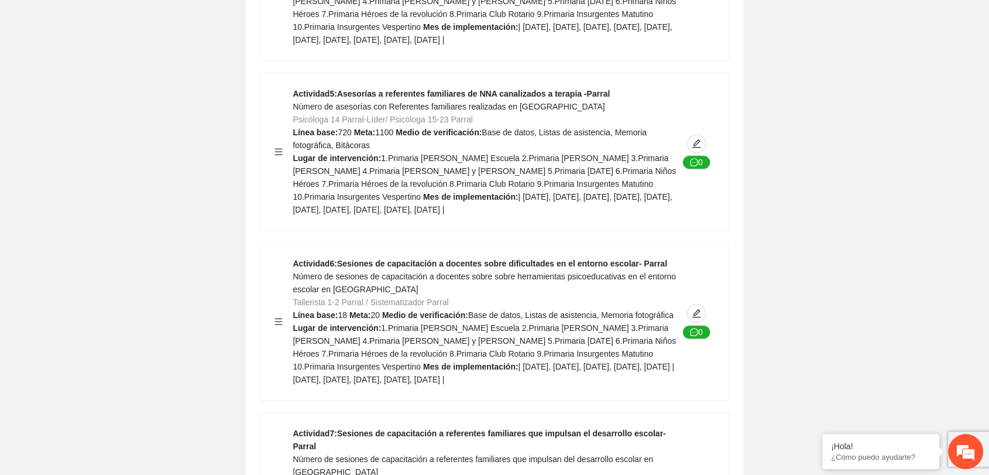
scroll to position [9509, 0]
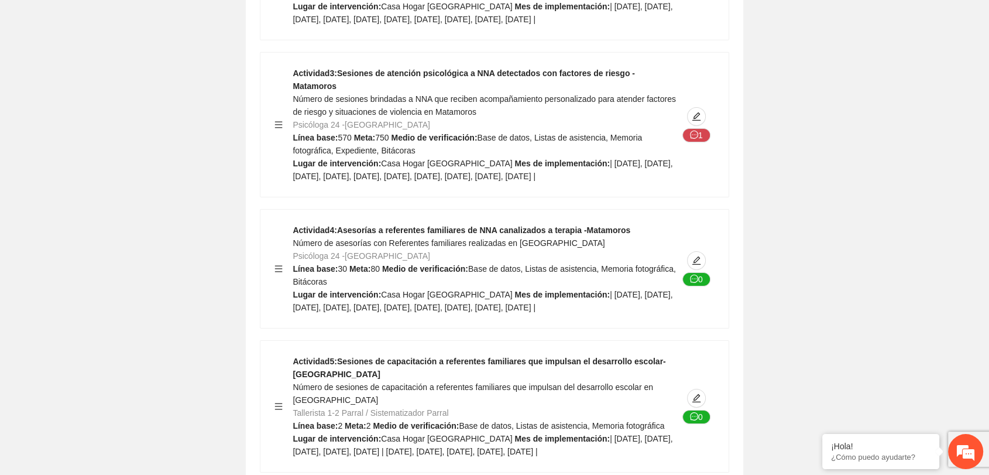
scroll to position [12674, 0]
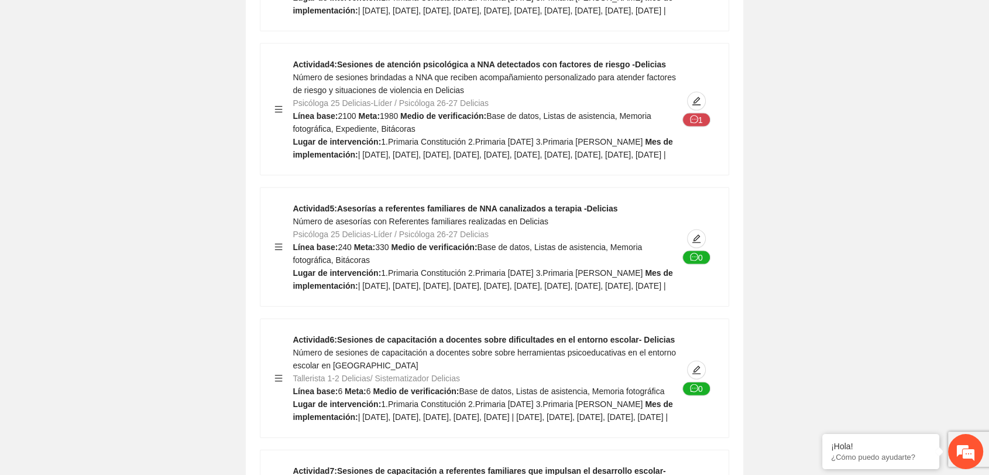
scroll to position [15908, 0]
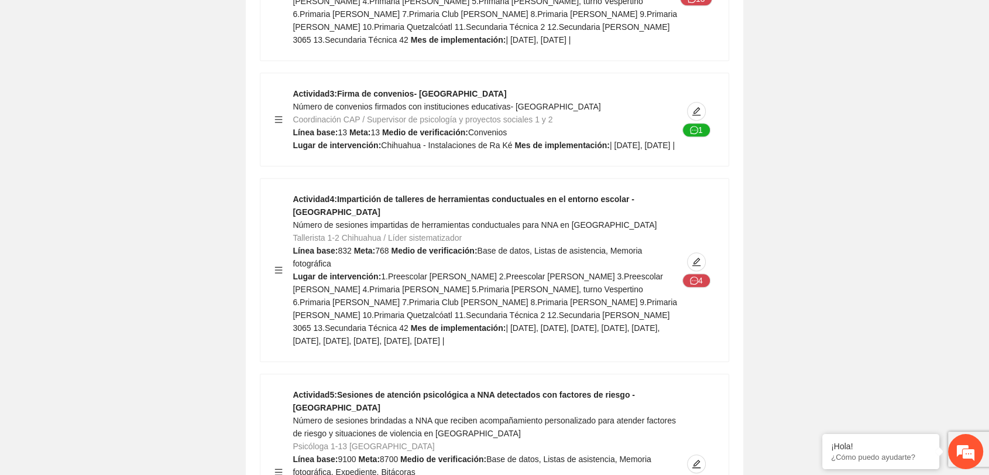
scroll to position [5135, 0]
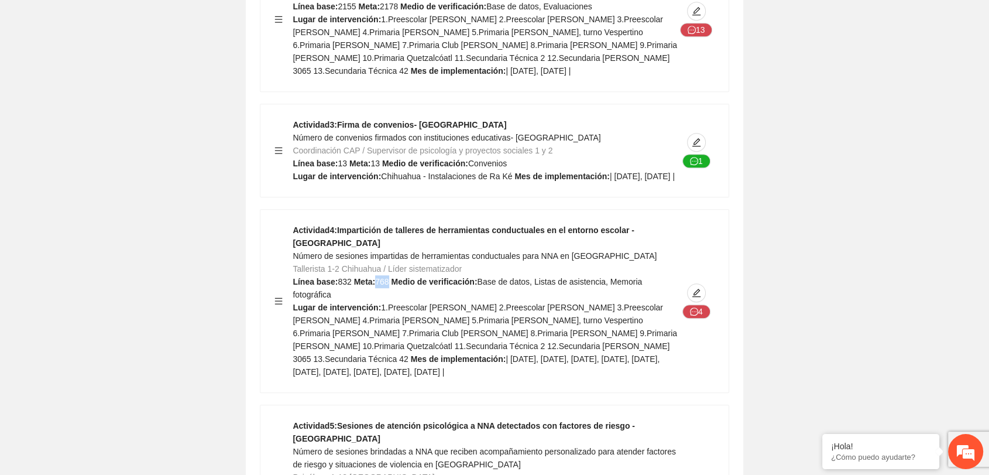
drag, startPoint x: 376, startPoint y: 157, endPoint x: 388, endPoint y: 160, distance: 12.1
click at [388, 277] on span "768" at bounding box center [381, 281] width 13 height 9
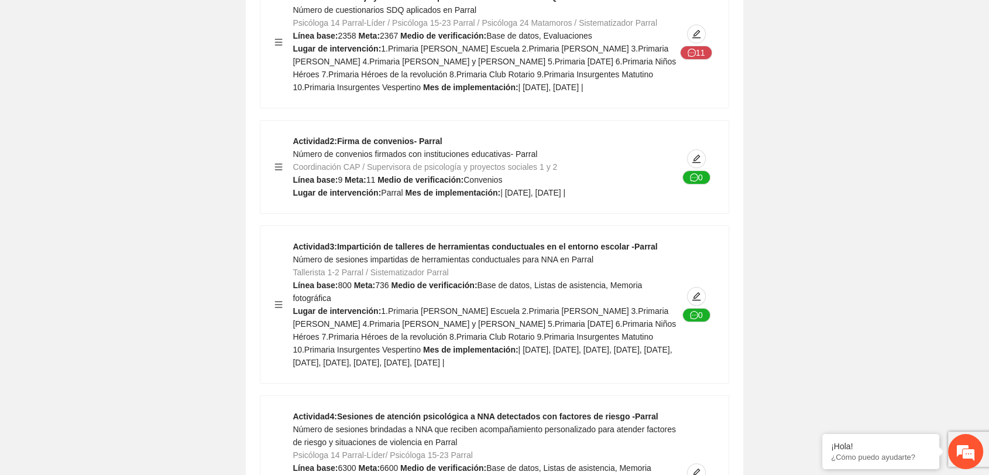
scroll to position [8973, 0]
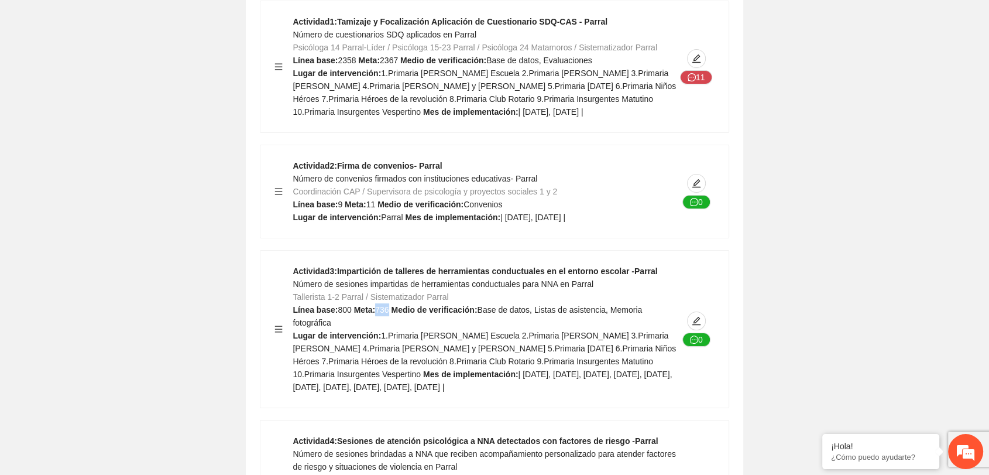
drag, startPoint x: 376, startPoint y: 130, endPoint x: 386, endPoint y: 132, distance: 10.2
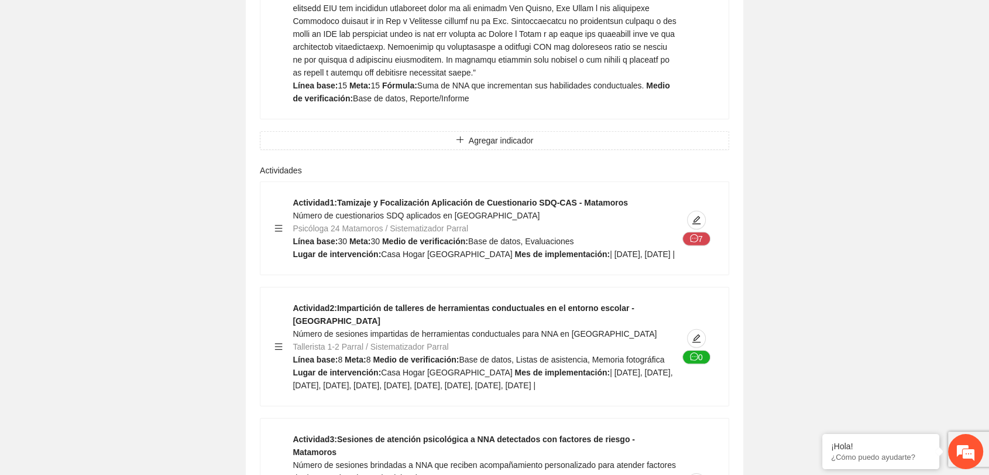
scroll to position [12359, 0]
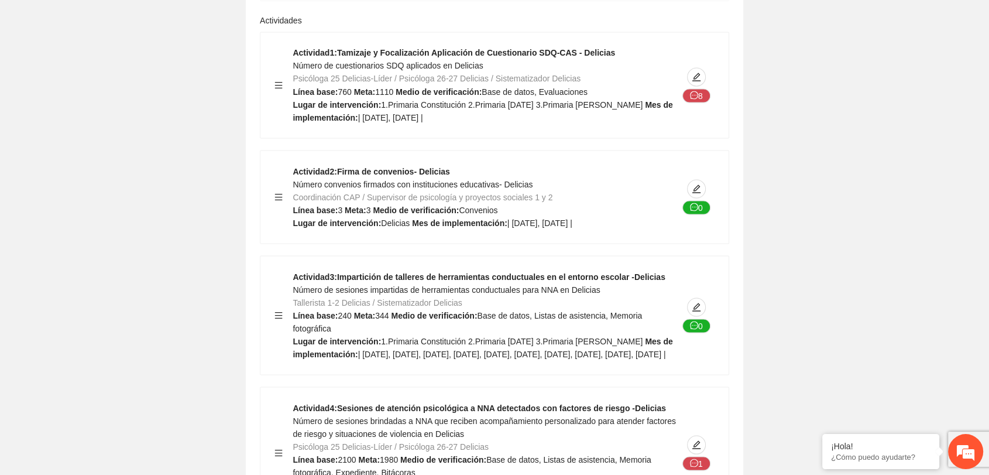
scroll to position [15483, 0]
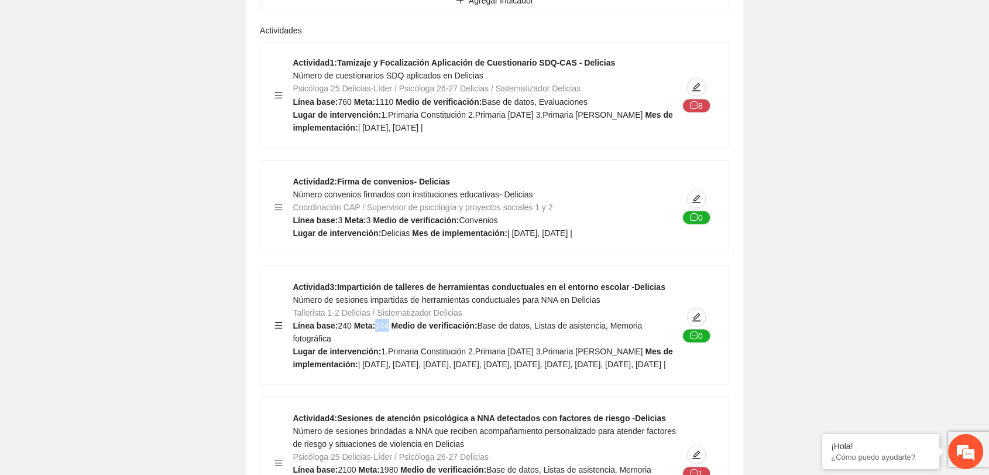
drag, startPoint x: 375, startPoint y: 145, endPoint x: 386, endPoint y: 146, distance: 11.8
